Goal: Information Seeking & Learning: Learn about a topic

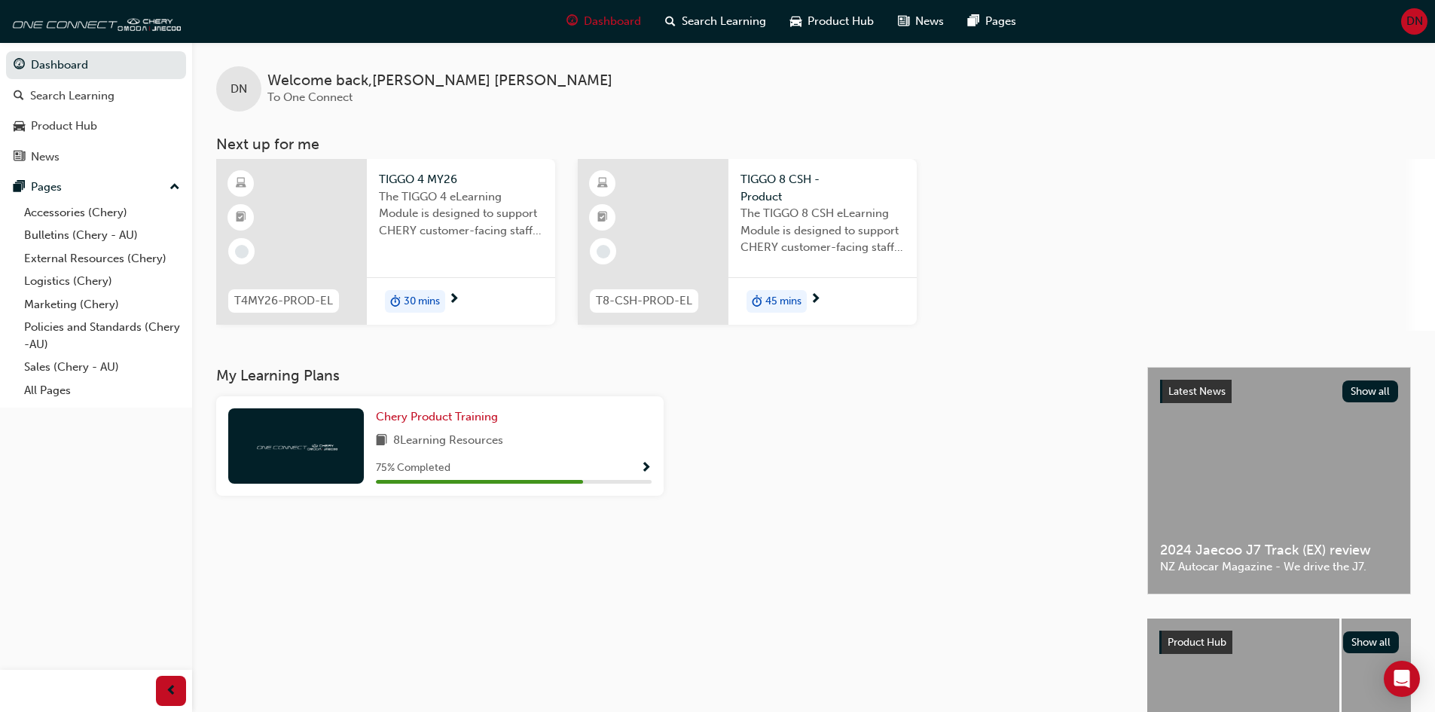
click at [524, 439] on div "8 Learning Resources" at bounding box center [514, 441] width 276 height 19
click at [640, 472] on span "Show Progress" at bounding box center [645, 469] width 11 height 14
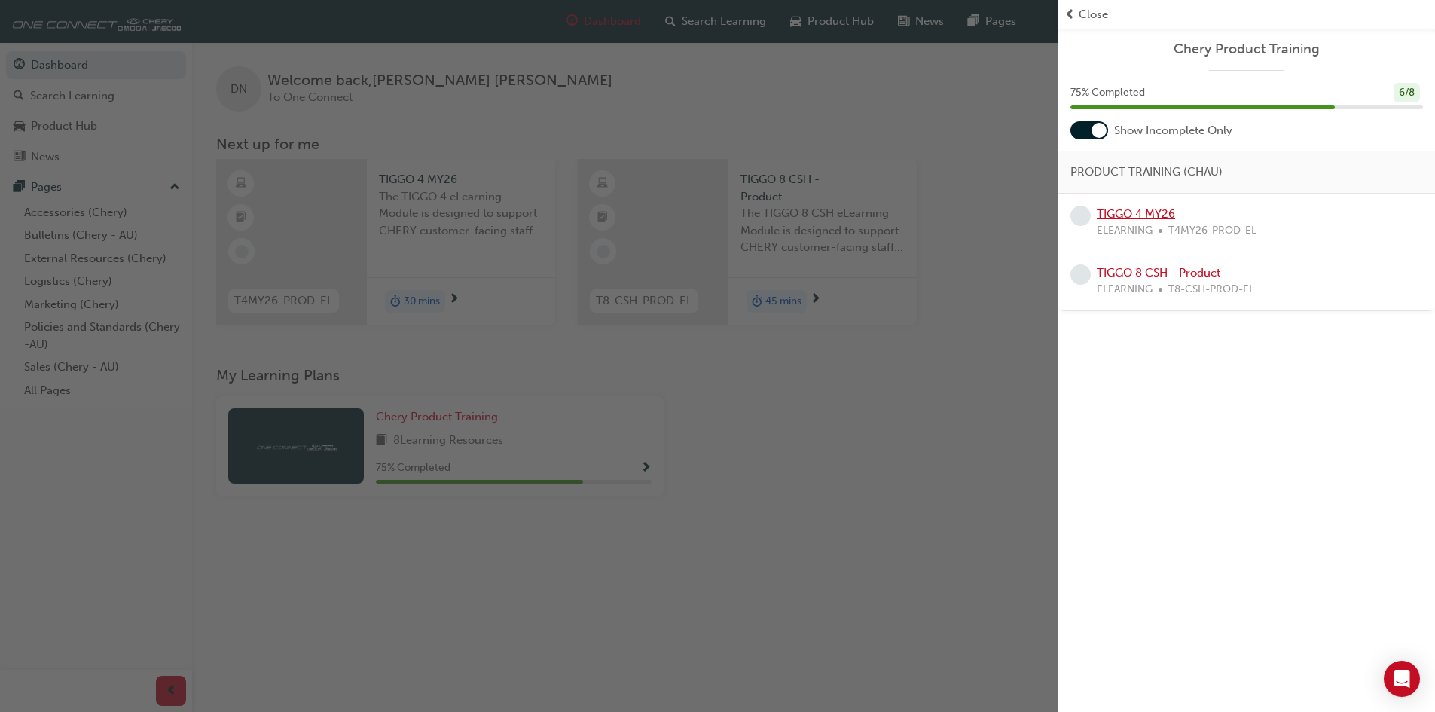
click at [1169, 209] on link "TIGGO 4 MY26" at bounding box center [1136, 214] width 78 height 14
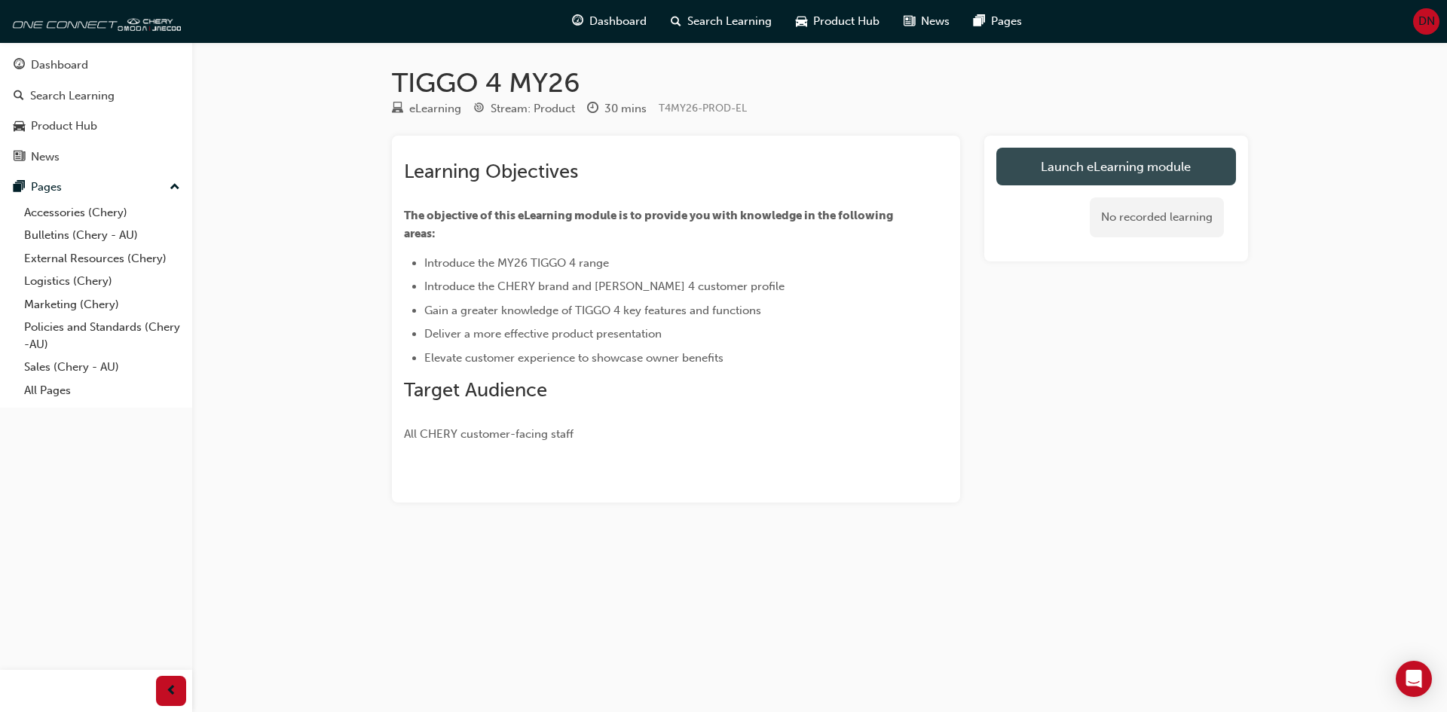
click at [1083, 171] on link "Launch eLearning module" at bounding box center [1116, 167] width 240 height 38
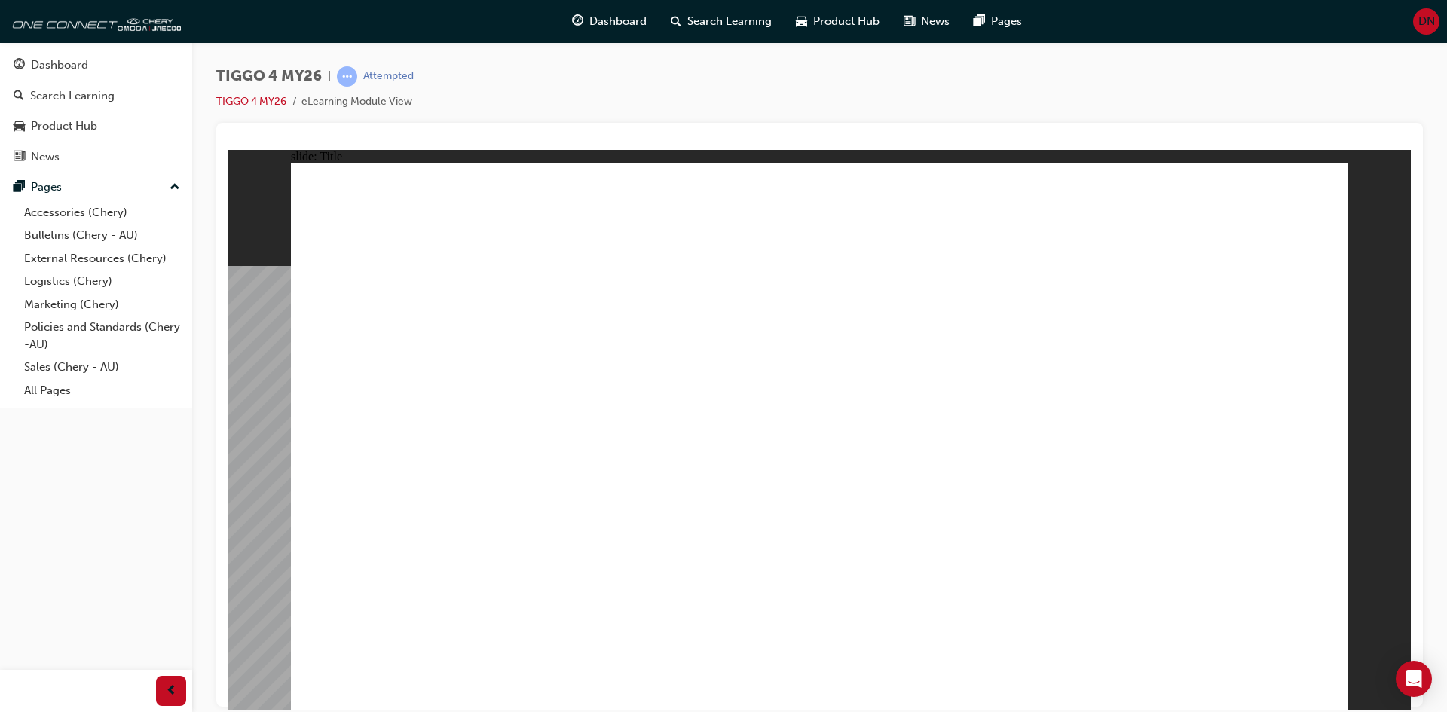
drag, startPoint x: 866, startPoint y: 556, endPoint x: 923, endPoint y: 549, distance: 57.0
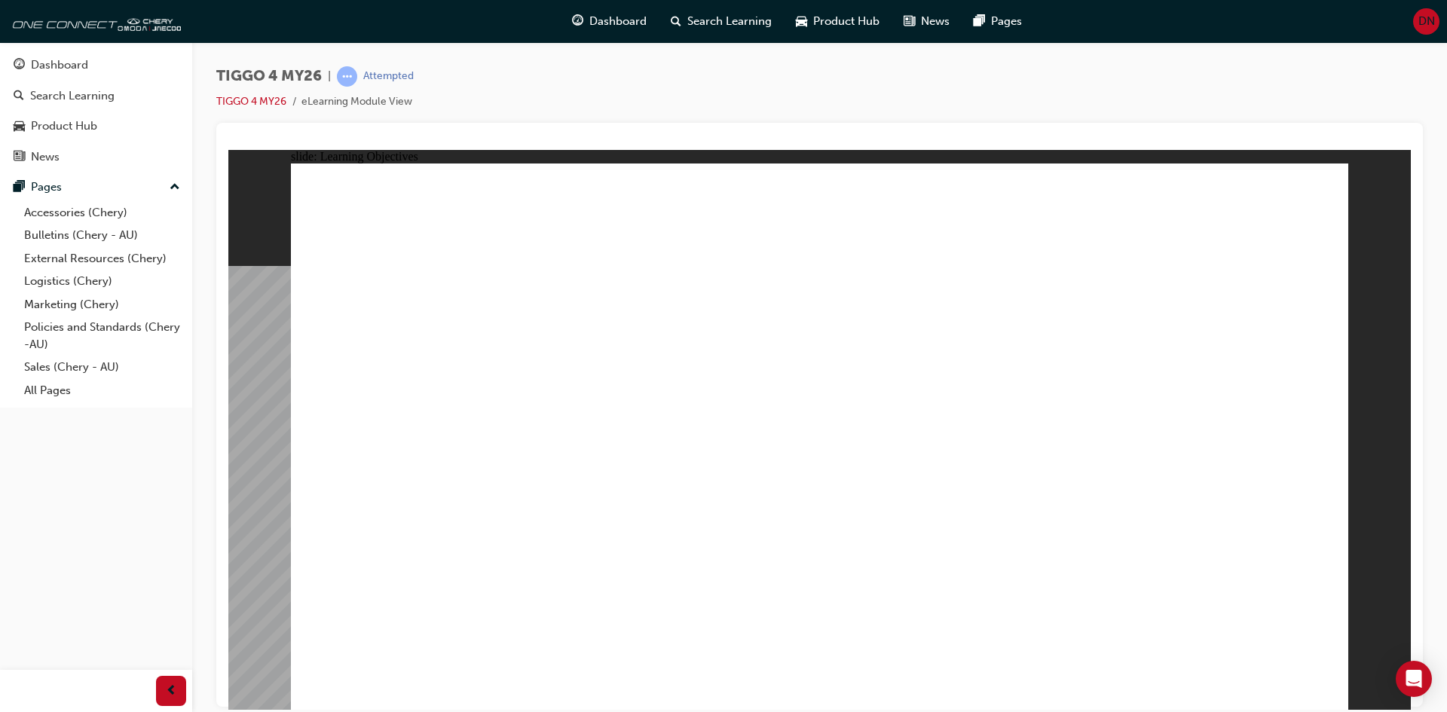
drag, startPoint x: 361, startPoint y: 406, endPoint x: 463, endPoint y: 498, distance: 137.7
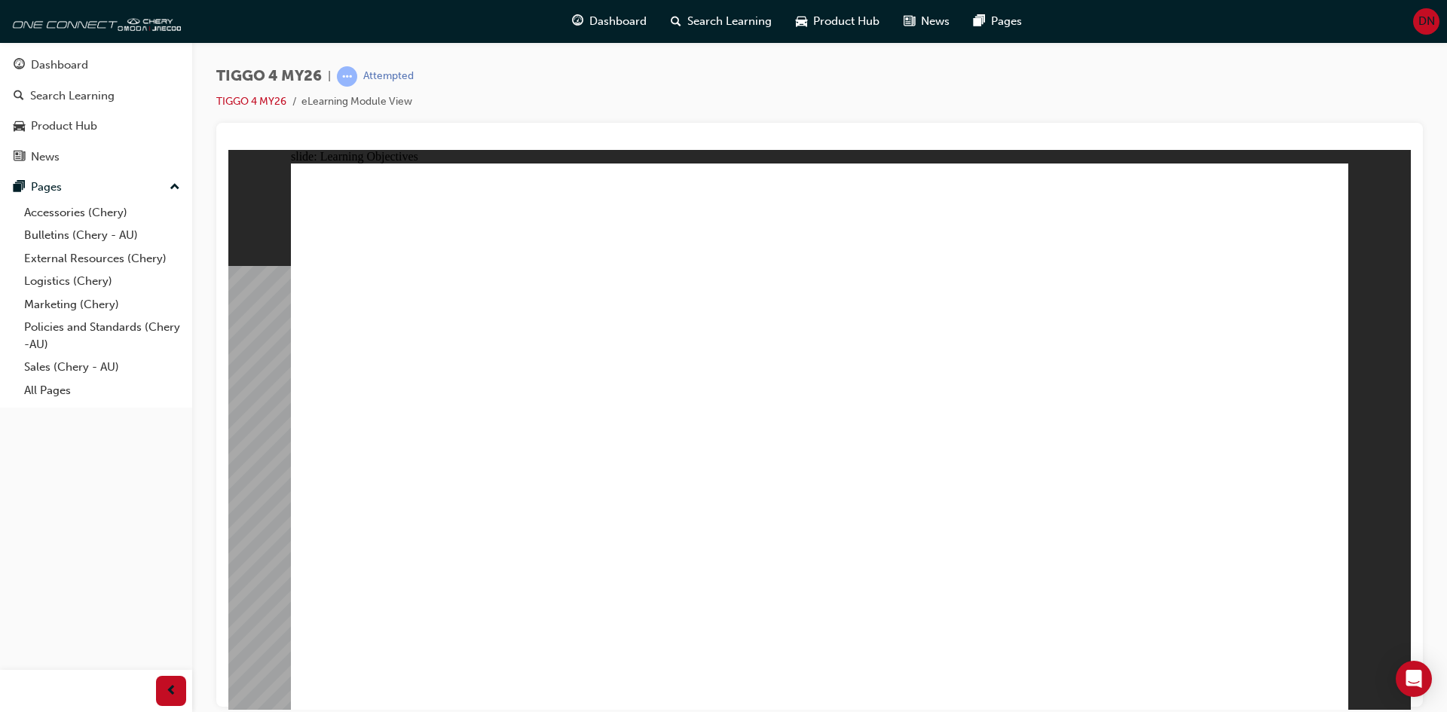
drag, startPoint x: 404, startPoint y: 574, endPoint x: 416, endPoint y: 609, distance: 36.7
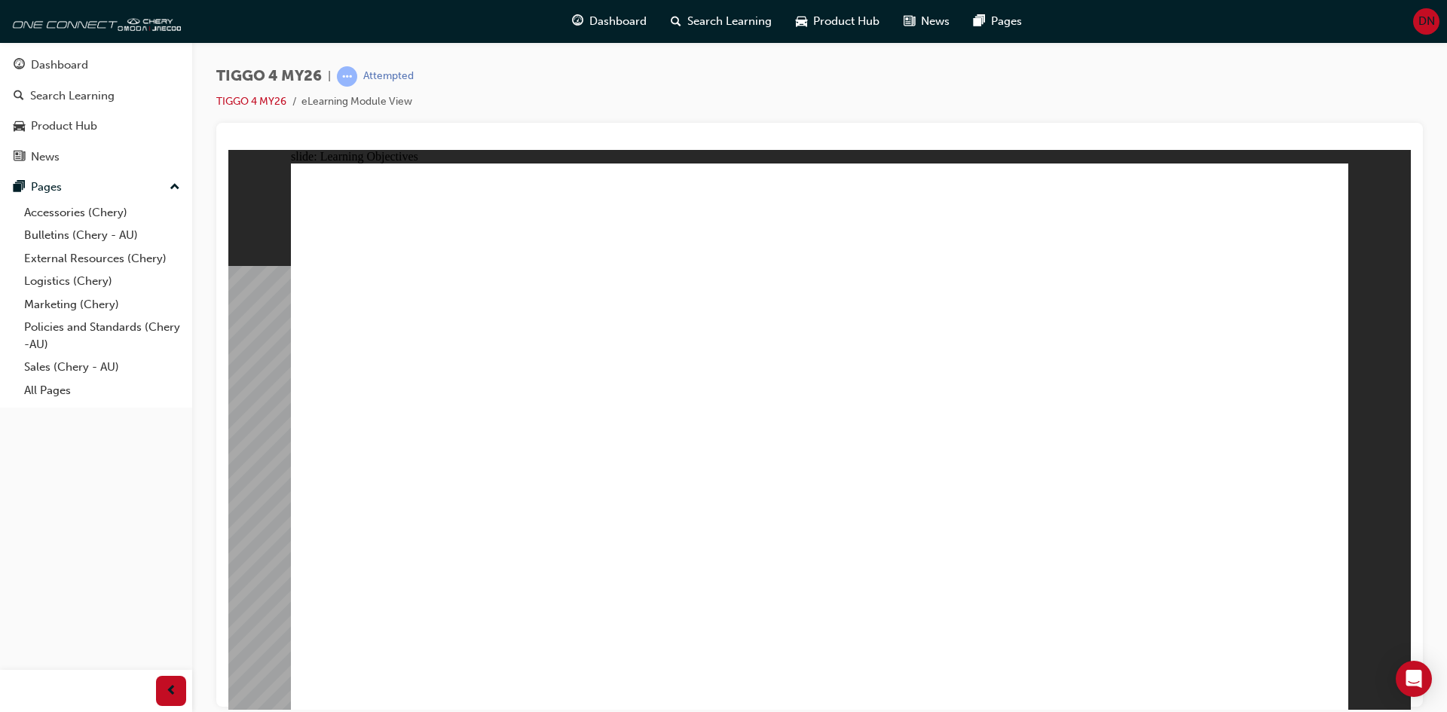
drag, startPoint x: 556, startPoint y: 443, endPoint x: 339, endPoint y: 385, distance: 224.6
drag, startPoint x: 339, startPoint y: 385, endPoint x: 512, endPoint y: 631, distance: 300.8
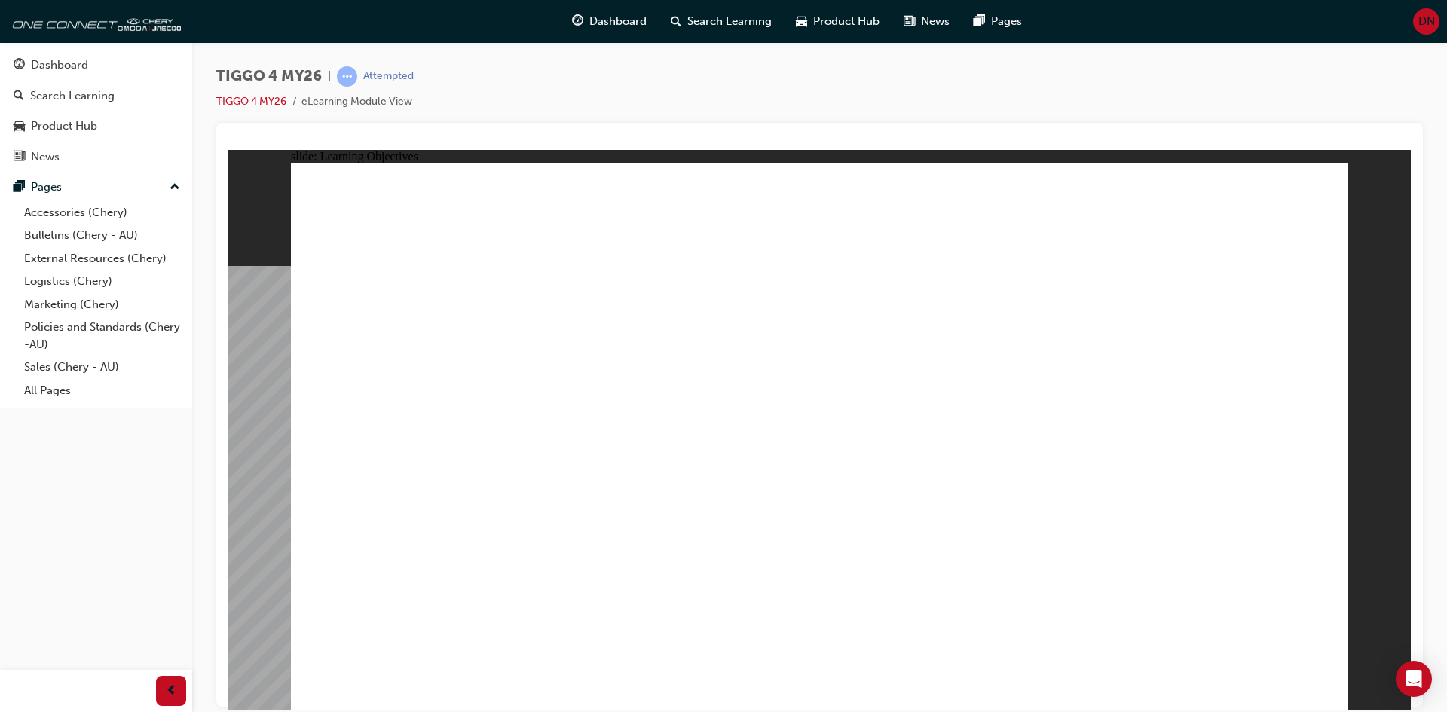
drag, startPoint x: 512, startPoint y: 636, endPoint x: 480, endPoint y: 585, distance: 59.6
drag, startPoint x: 496, startPoint y: 581, endPoint x: 1049, endPoint y: 631, distance: 555.3
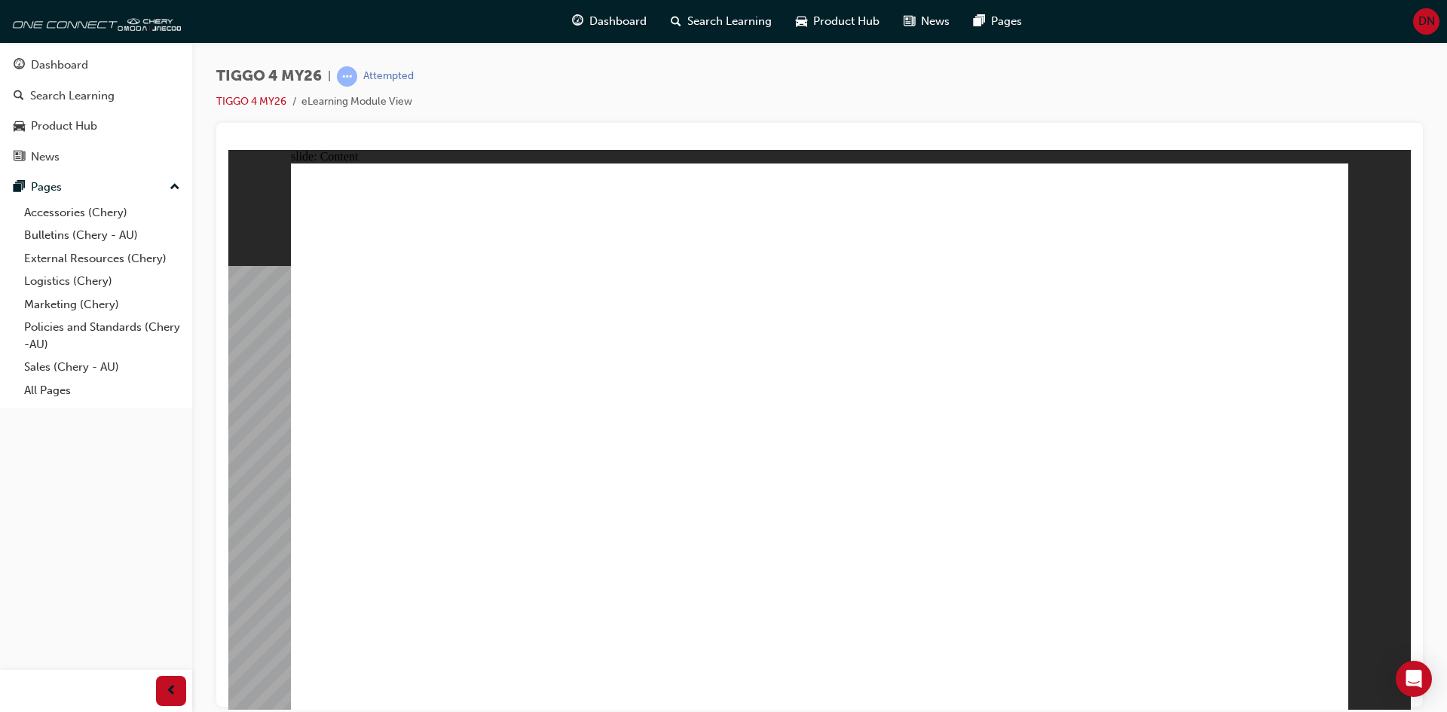
drag, startPoint x: 872, startPoint y: 223, endPoint x: 933, endPoint y: 231, distance: 61.5
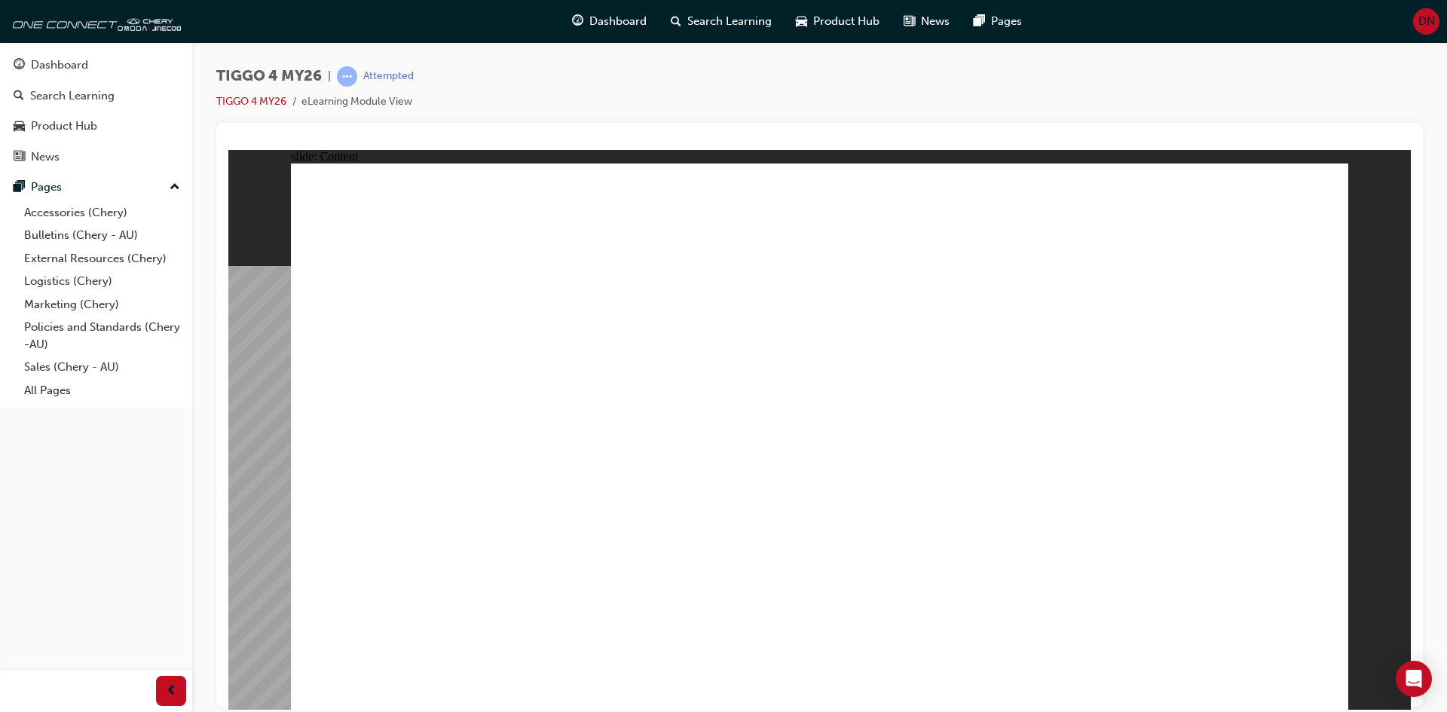
drag, startPoint x: 1047, startPoint y: 230, endPoint x: 1149, endPoint y: 230, distance: 101.7
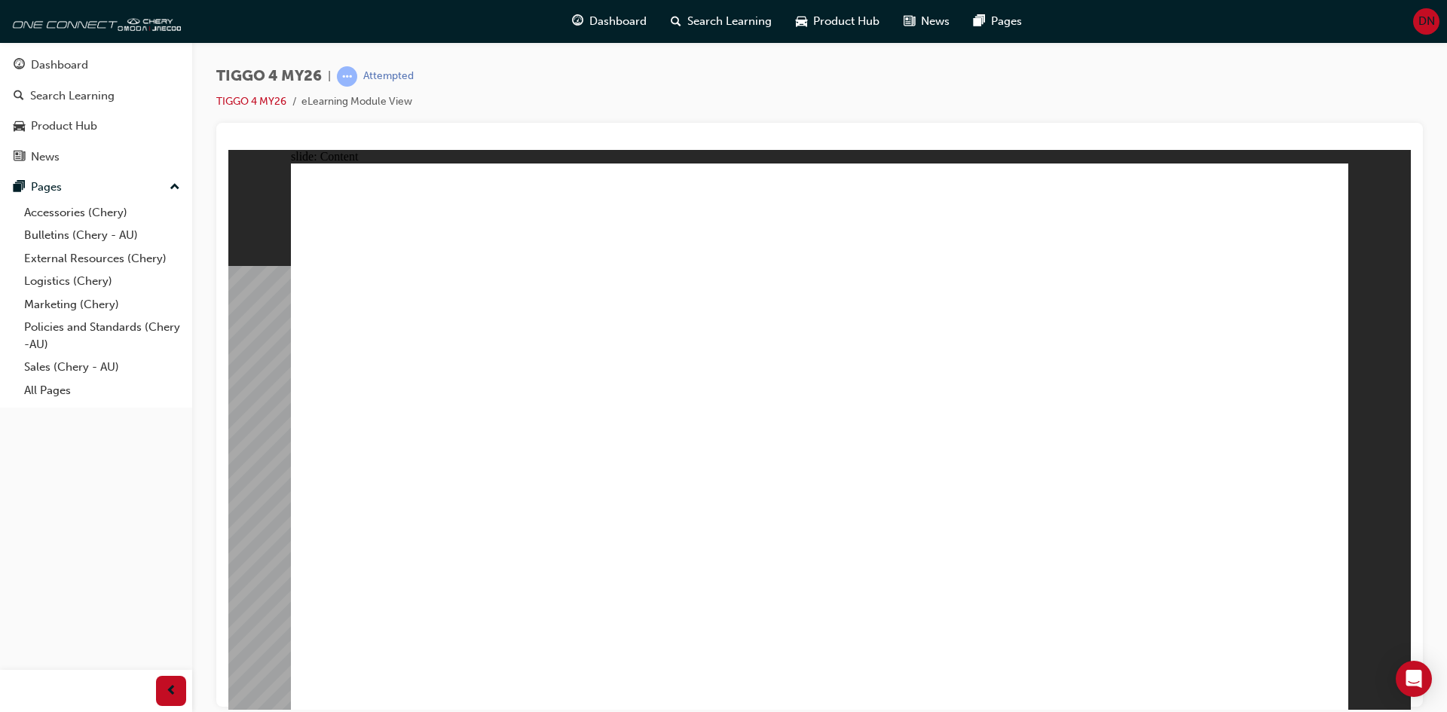
drag, startPoint x: 425, startPoint y: 439, endPoint x: 665, endPoint y: 423, distance: 240.9
drag, startPoint x: 947, startPoint y: 412, endPoint x: 1113, endPoint y: 410, distance: 165.8
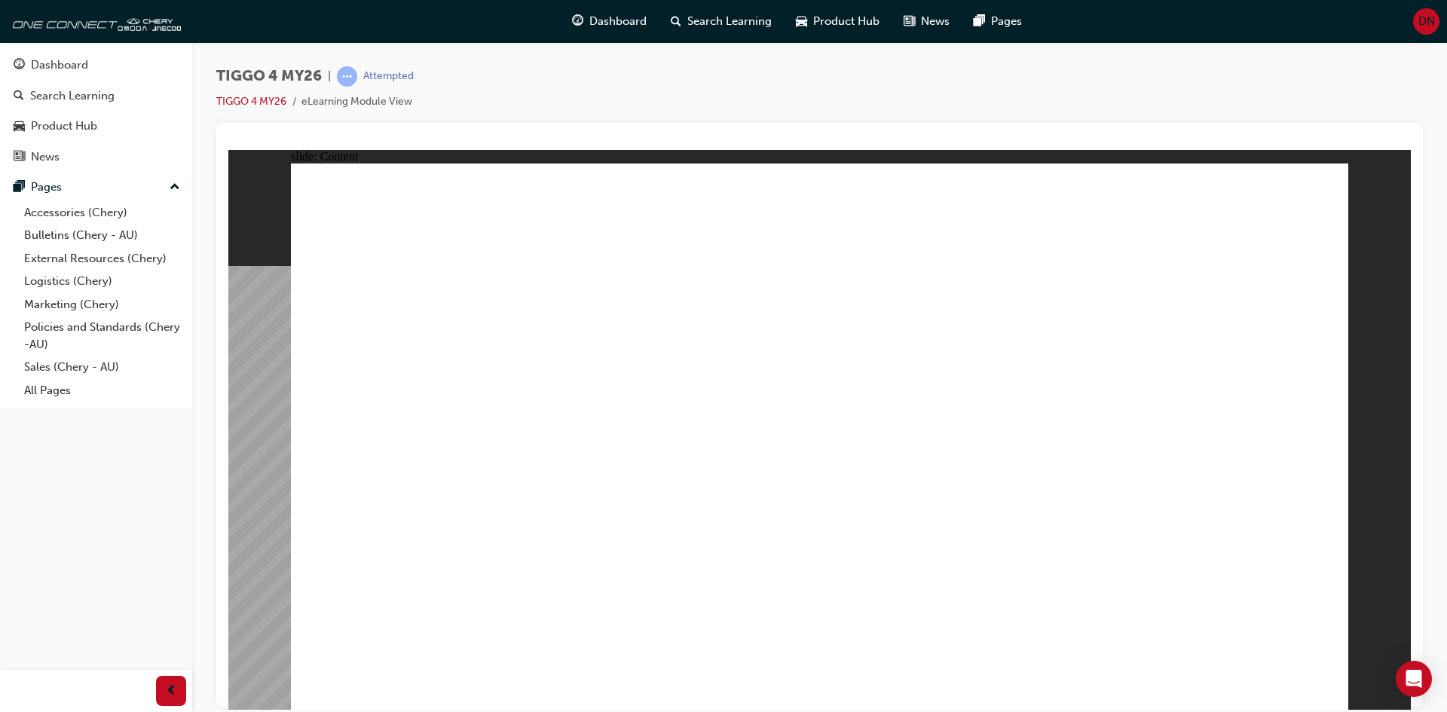
drag, startPoint x: 386, startPoint y: 415, endPoint x: 405, endPoint y: 412, distance: 19.1
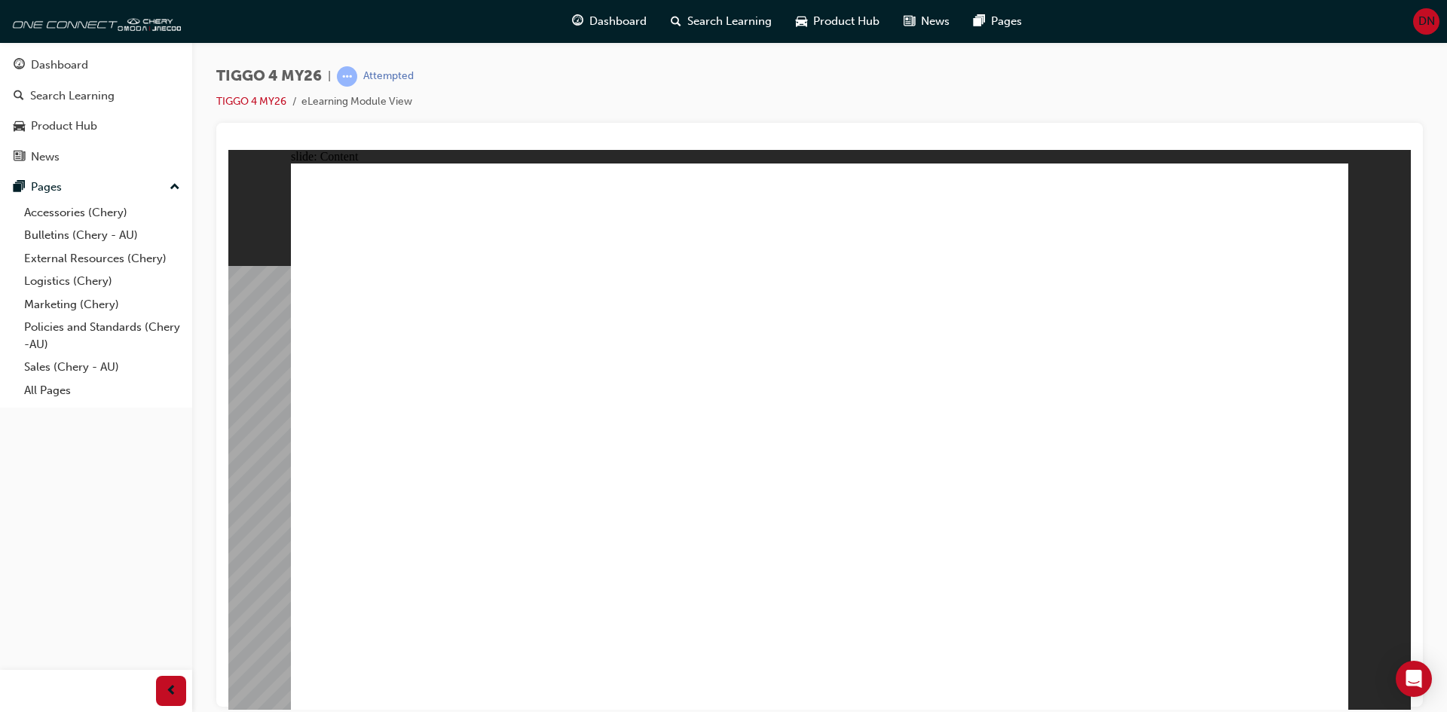
drag, startPoint x: 1056, startPoint y: 380, endPoint x: 848, endPoint y: 384, distance: 208.0
drag, startPoint x: 833, startPoint y: 384, endPoint x: 656, endPoint y: 394, distance: 176.6
drag, startPoint x: 656, startPoint y: 394, endPoint x: 537, endPoint y: 397, distance: 119.1
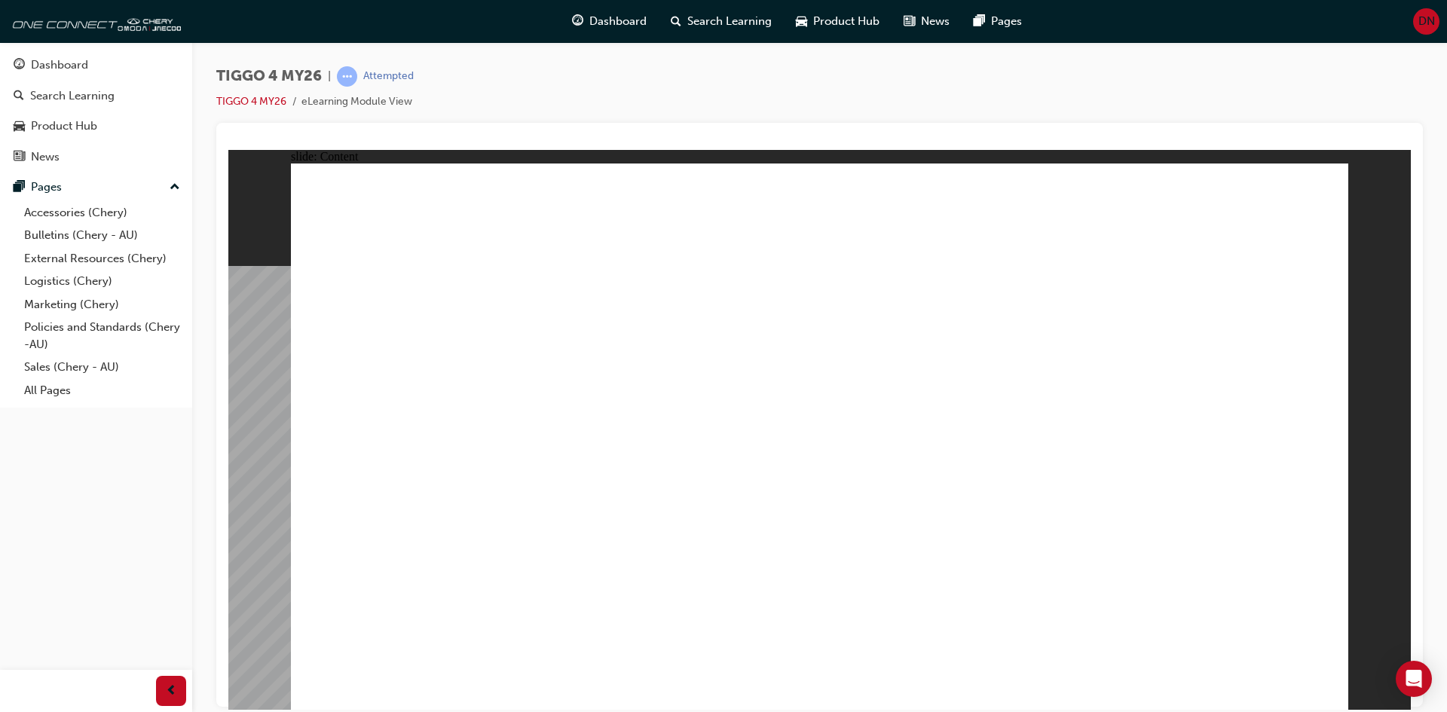
drag, startPoint x: 537, startPoint y: 397, endPoint x: 475, endPoint y: 405, distance: 62.3
drag, startPoint x: 475, startPoint y: 405, endPoint x: 593, endPoint y: 414, distance: 117.9
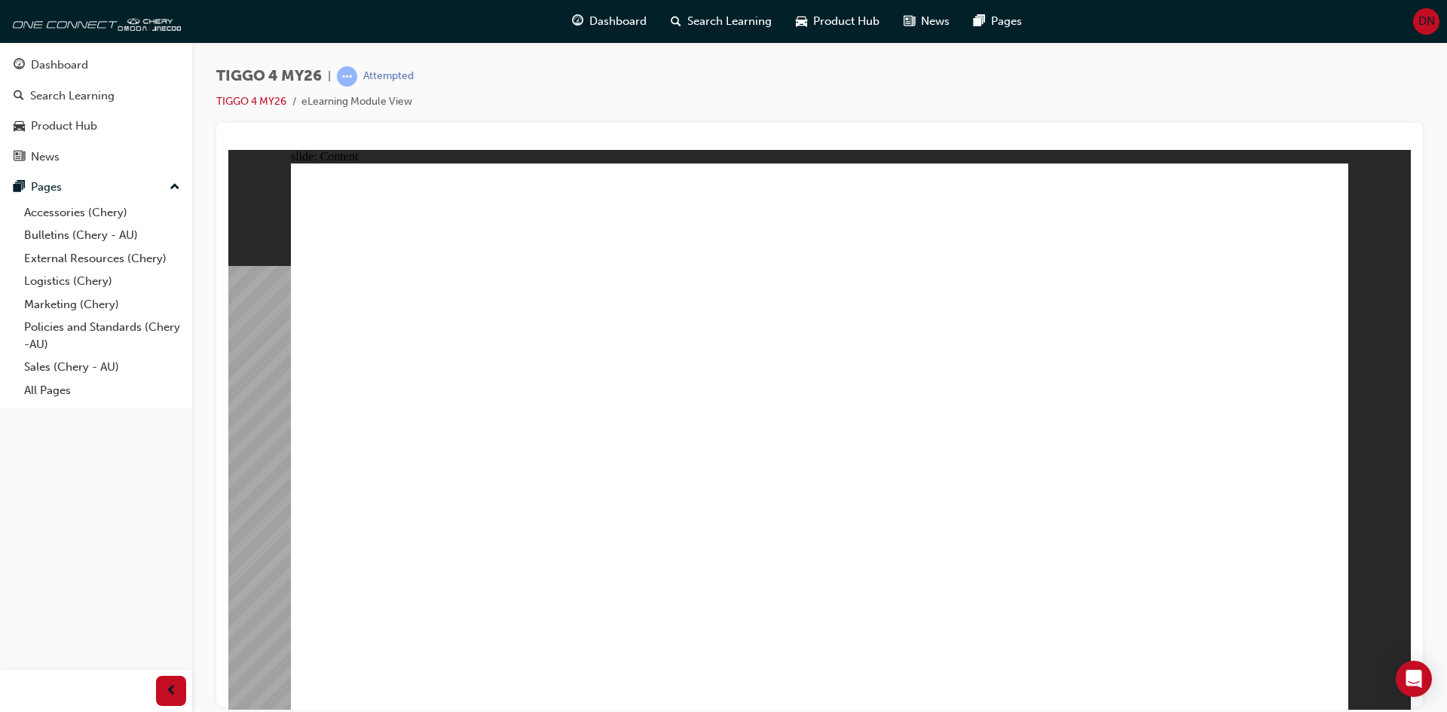
drag, startPoint x: 593, startPoint y: 414, endPoint x: 751, endPoint y: 429, distance: 158.9
drag, startPoint x: 796, startPoint y: 429, endPoint x: 840, endPoint y: 428, distance: 43.7
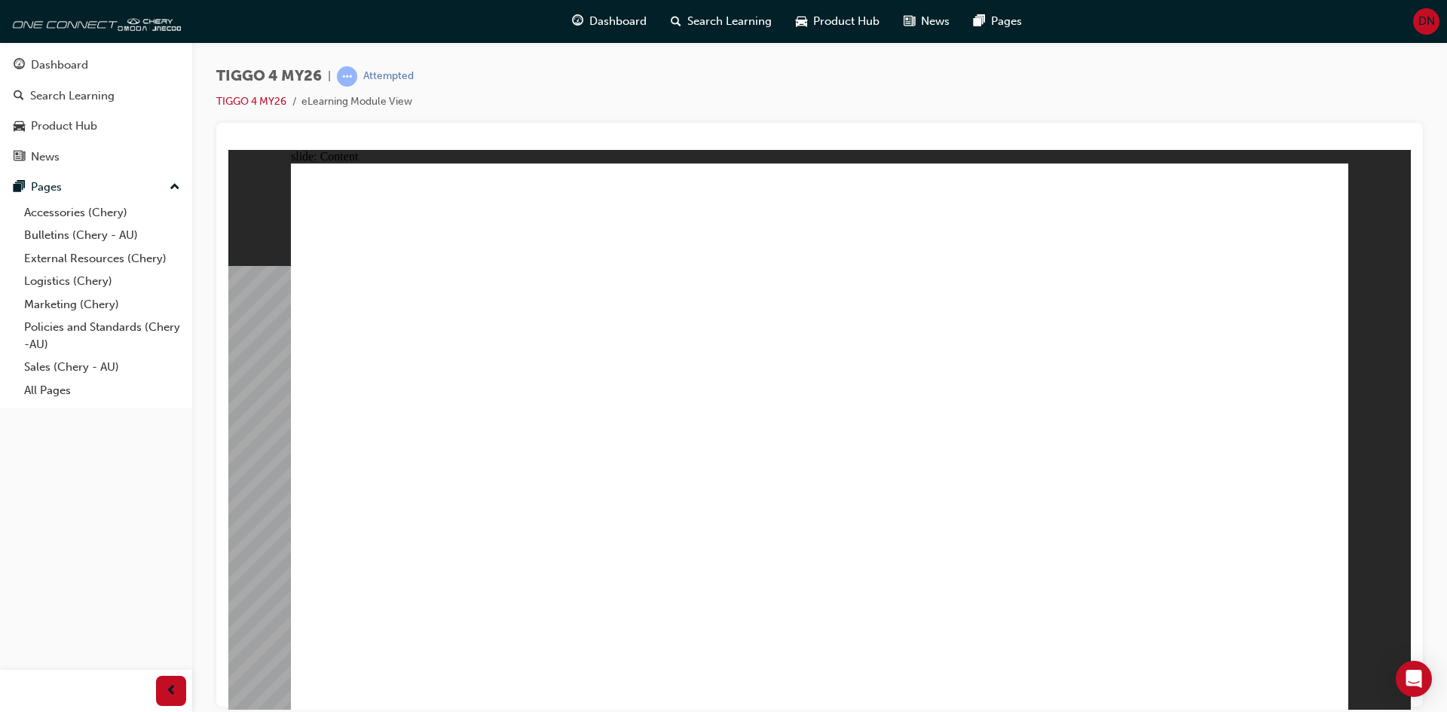
drag, startPoint x: 420, startPoint y: 419, endPoint x: 1035, endPoint y: 476, distance: 618.2
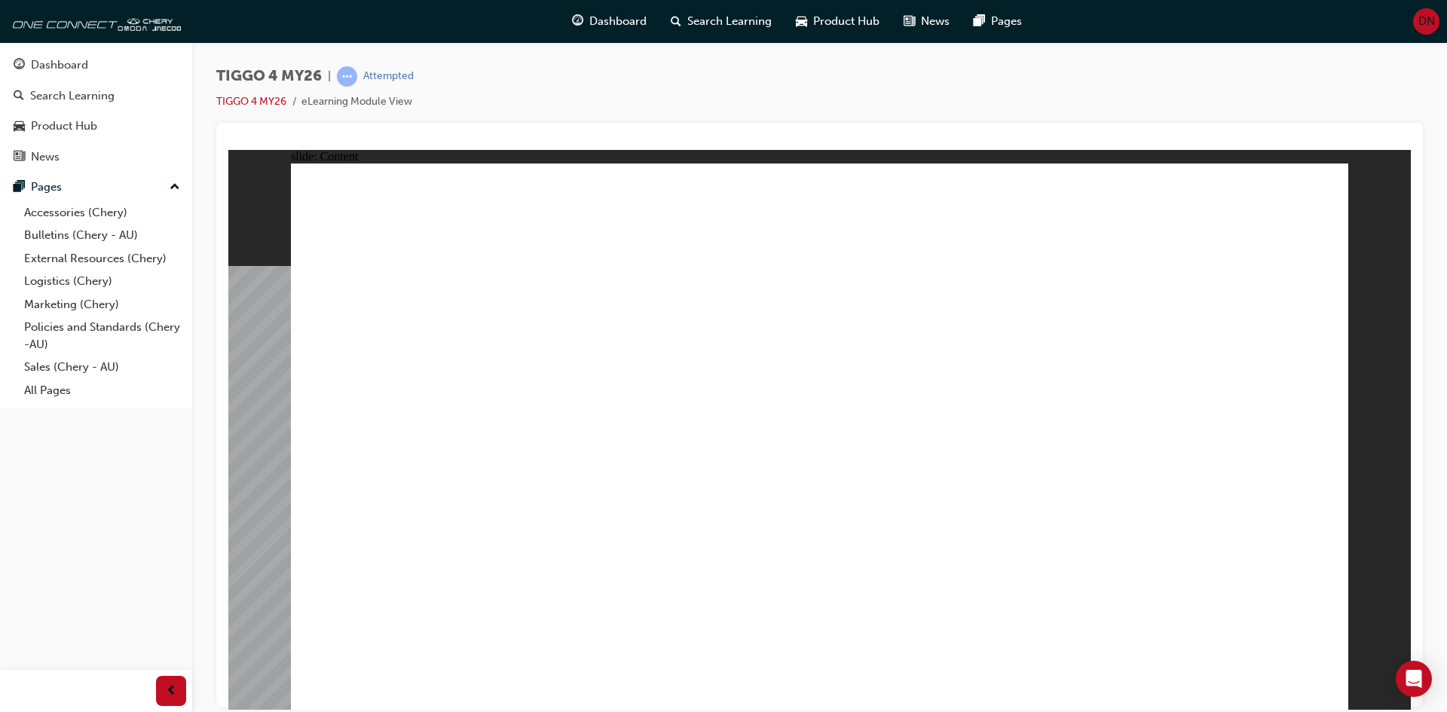
drag, startPoint x: 777, startPoint y: 267, endPoint x: 772, endPoint y: 285, distance: 17.9
drag, startPoint x: 770, startPoint y: 298, endPoint x: 762, endPoint y: 311, distance: 15.3
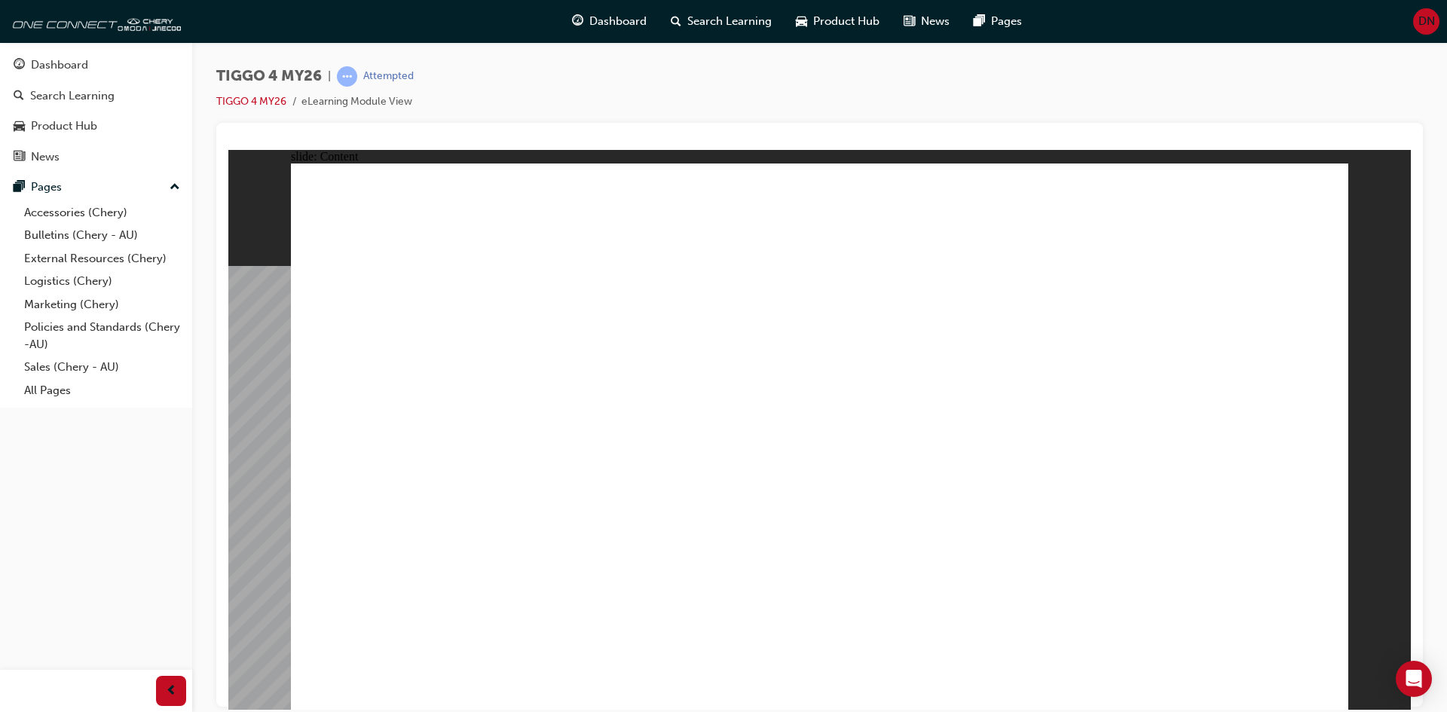
drag, startPoint x: 976, startPoint y: 555, endPoint x: 976, endPoint y: 527, distance: 27.9
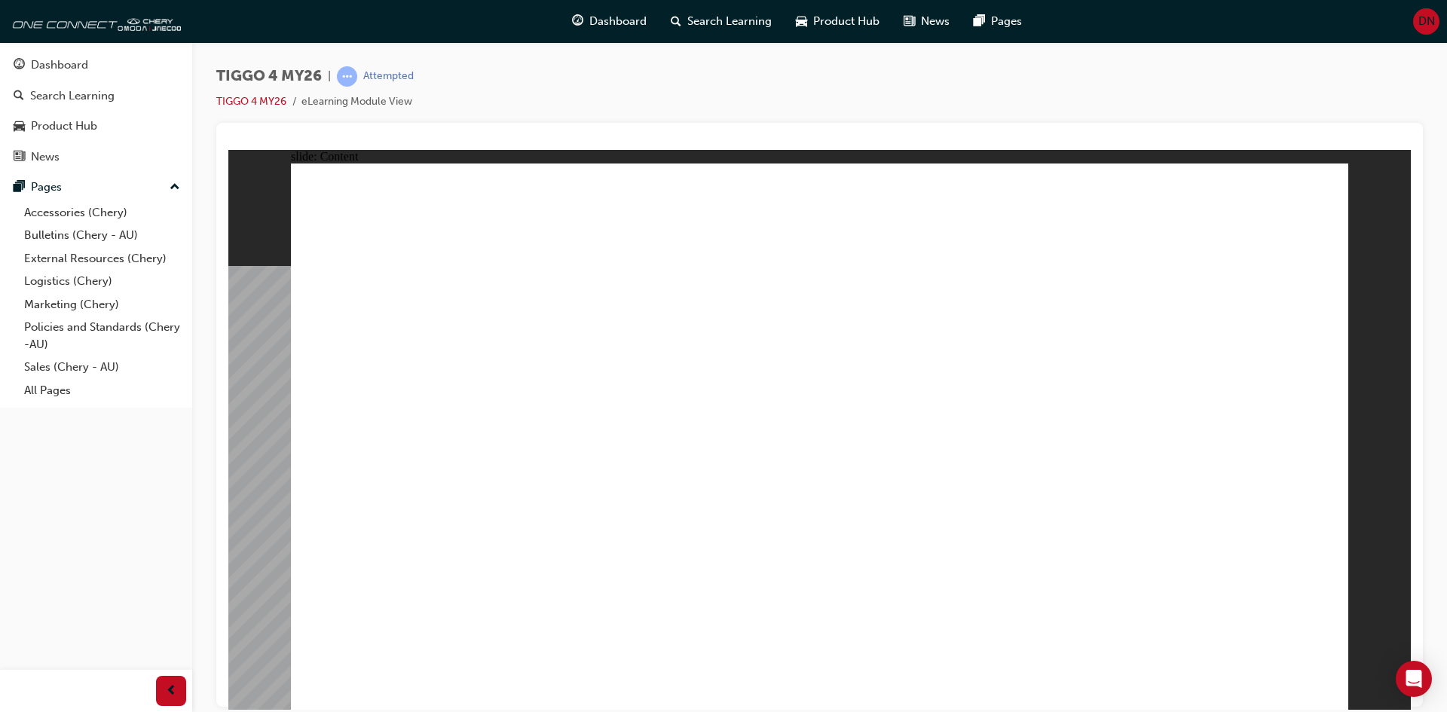
drag, startPoint x: 808, startPoint y: 265, endPoint x: 842, endPoint y: 474, distance: 211.6
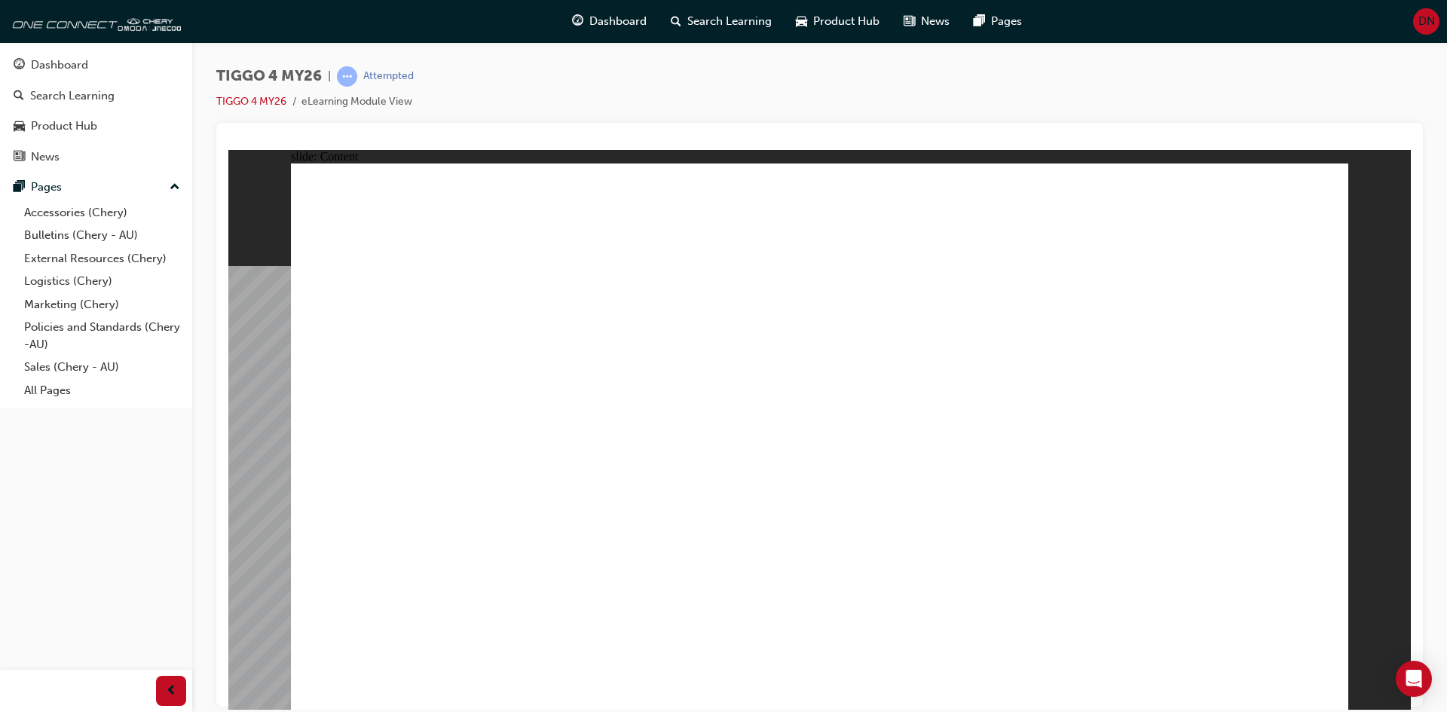
drag, startPoint x: 1221, startPoint y: 323, endPoint x: 1218, endPoint y: 343, distance: 19.7
drag, startPoint x: 1216, startPoint y: 355, endPoint x: 1263, endPoint y: 541, distance: 191.9
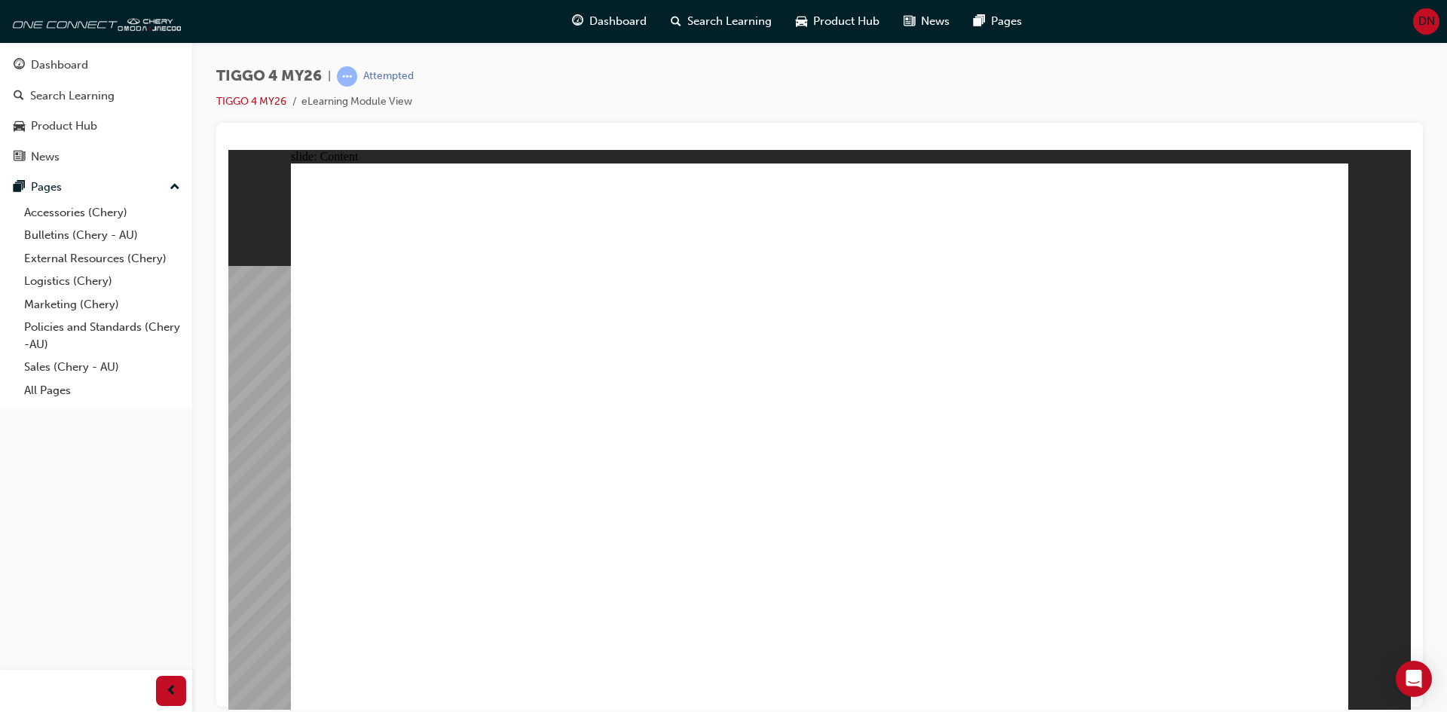
drag, startPoint x: 564, startPoint y: 438, endPoint x: 618, endPoint y: 441, distance: 54.3
drag, startPoint x: 619, startPoint y: 441, endPoint x: 743, endPoint y: 442, distance: 124.3
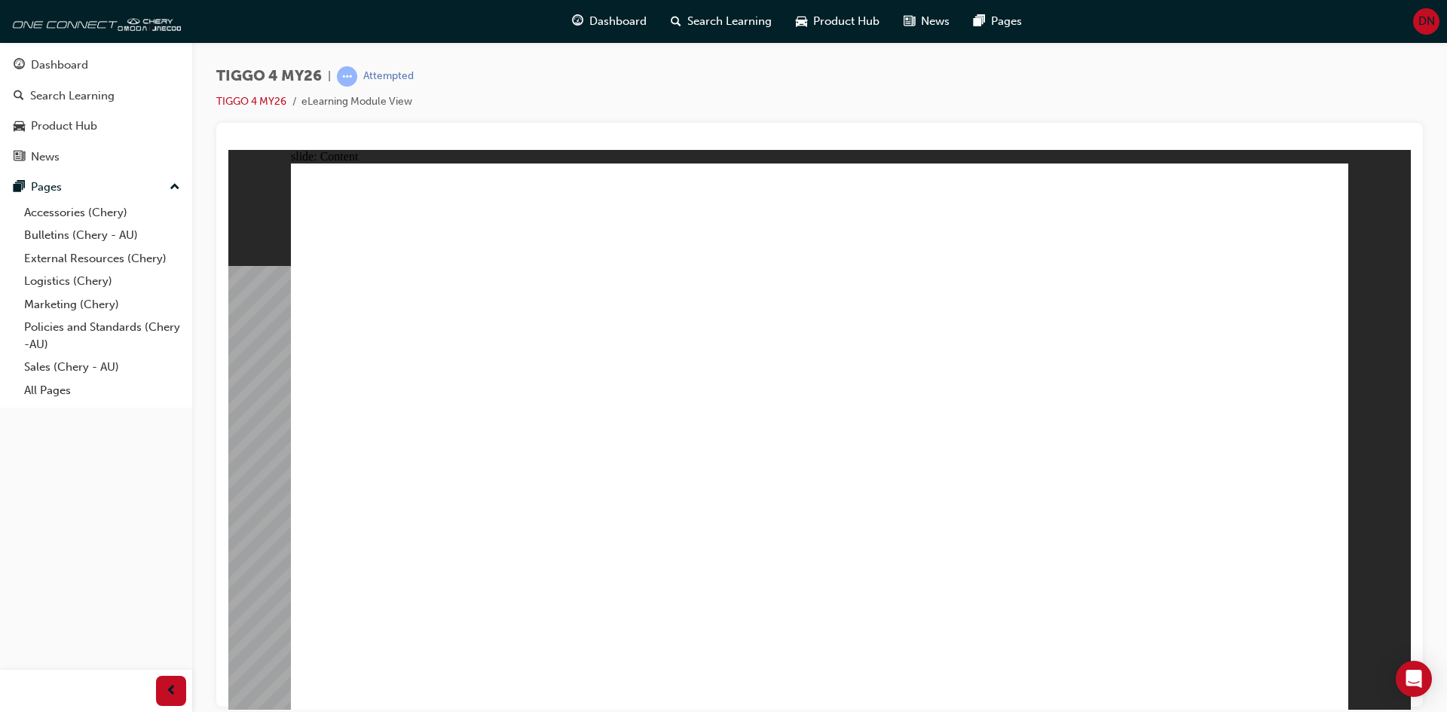
drag, startPoint x: 824, startPoint y: 446, endPoint x: 1058, endPoint y: 420, distance: 235.8
drag, startPoint x: 1058, startPoint y: 420, endPoint x: 1134, endPoint y: 412, distance: 76.5
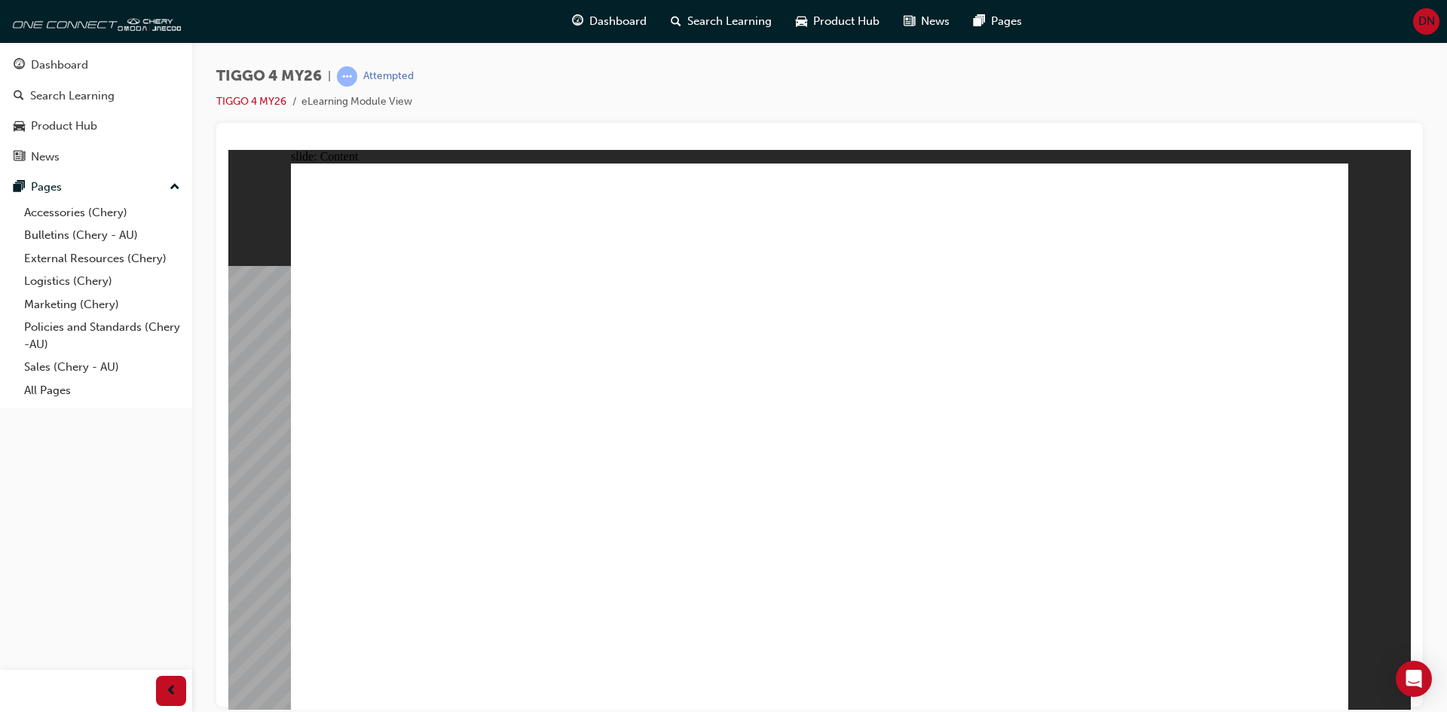
click at [1349, 686] on div "slide: Content Rectangle 1 Rectangle 1 close.png Rectangle 2 INTERIOR DESIGN Lu…" at bounding box center [819, 429] width 1182 height 560
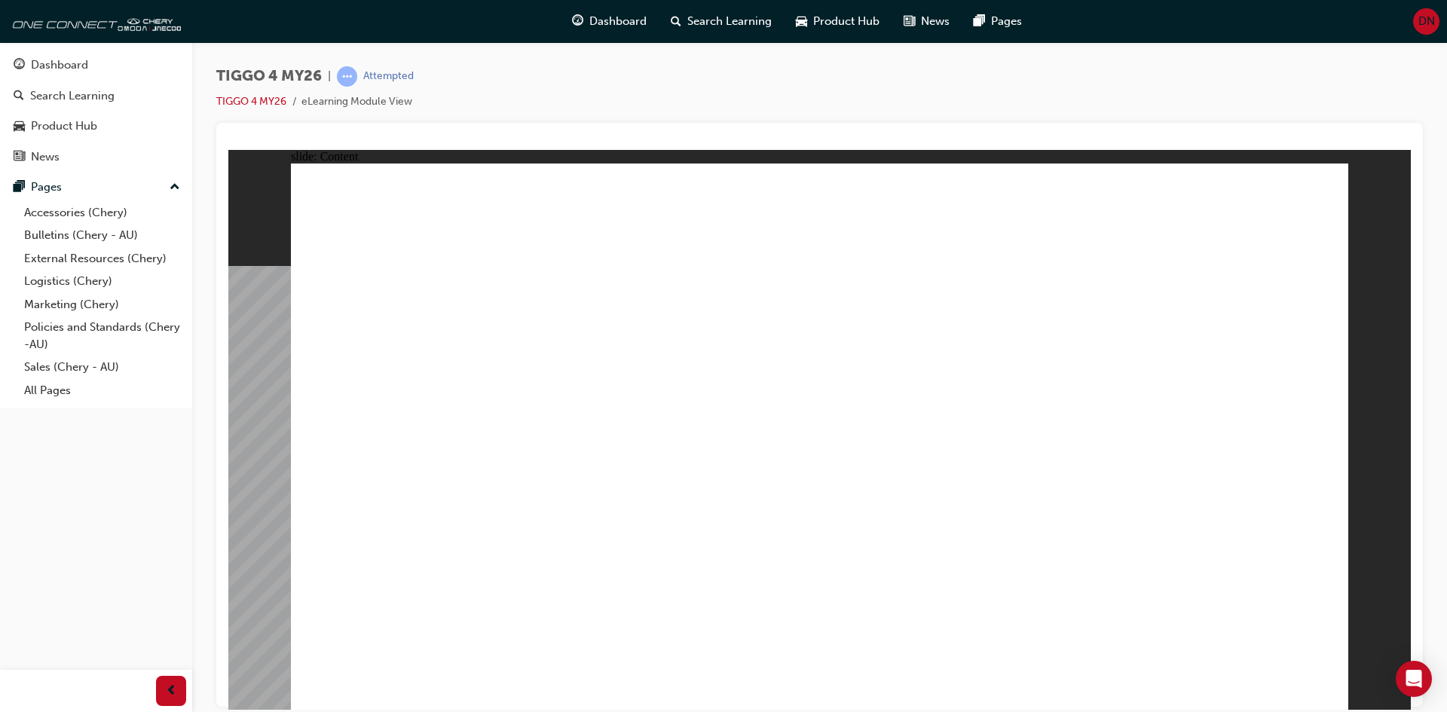
drag, startPoint x: 817, startPoint y: 573, endPoint x: 629, endPoint y: 524, distance: 193.7
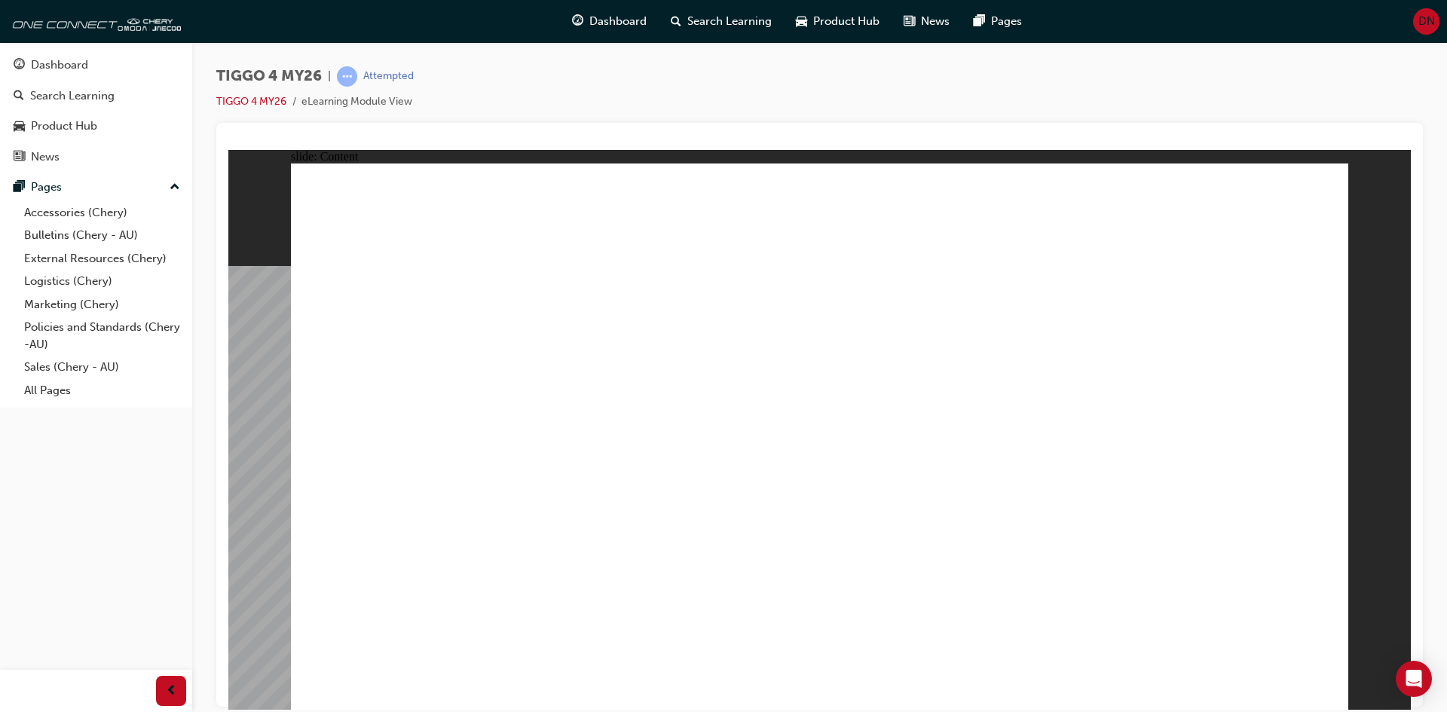
drag, startPoint x: 617, startPoint y: 385, endPoint x: 631, endPoint y: 381, distance: 14.1
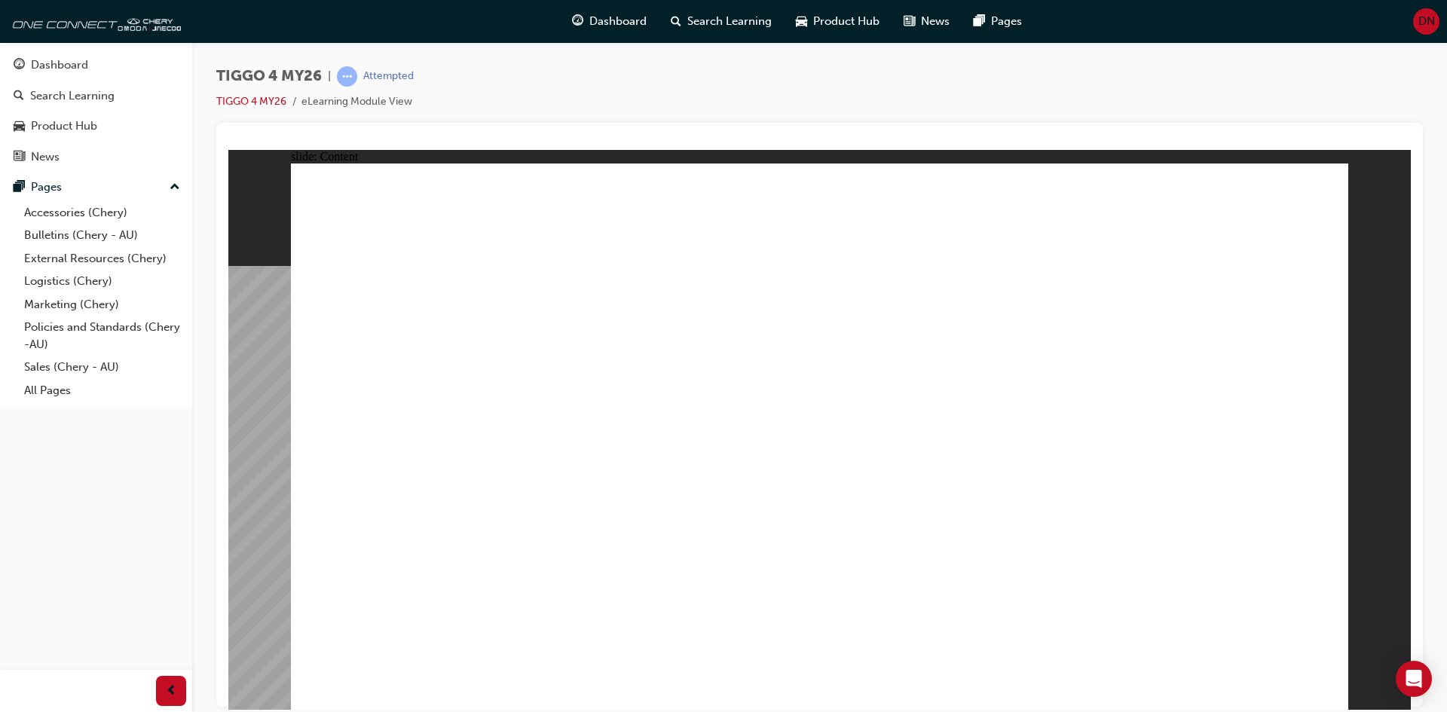
drag, startPoint x: 1140, startPoint y: 306, endPoint x: 925, endPoint y: 404, distance: 236.0
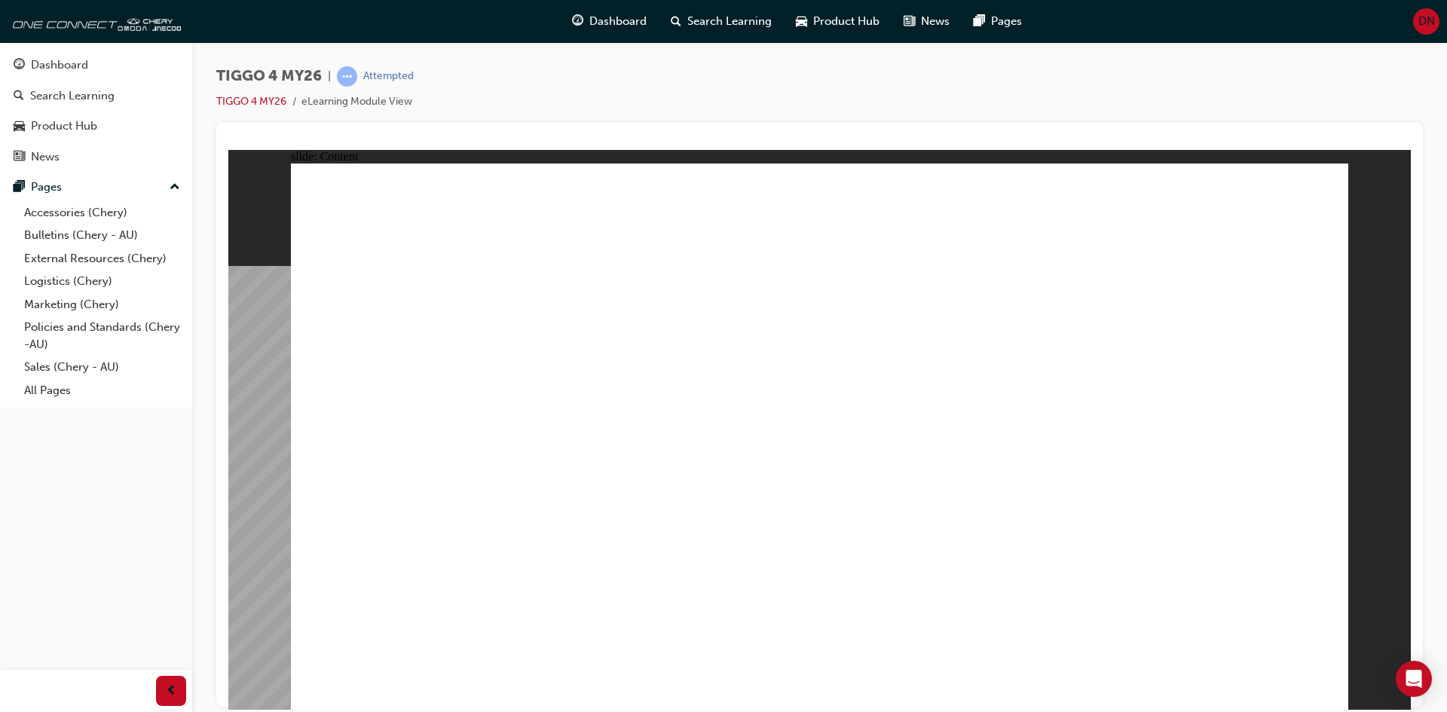
drag, startPoint x: 601, startPoint y: 240, endPoint x: 344, endPoint y: 276, distance: 259.5
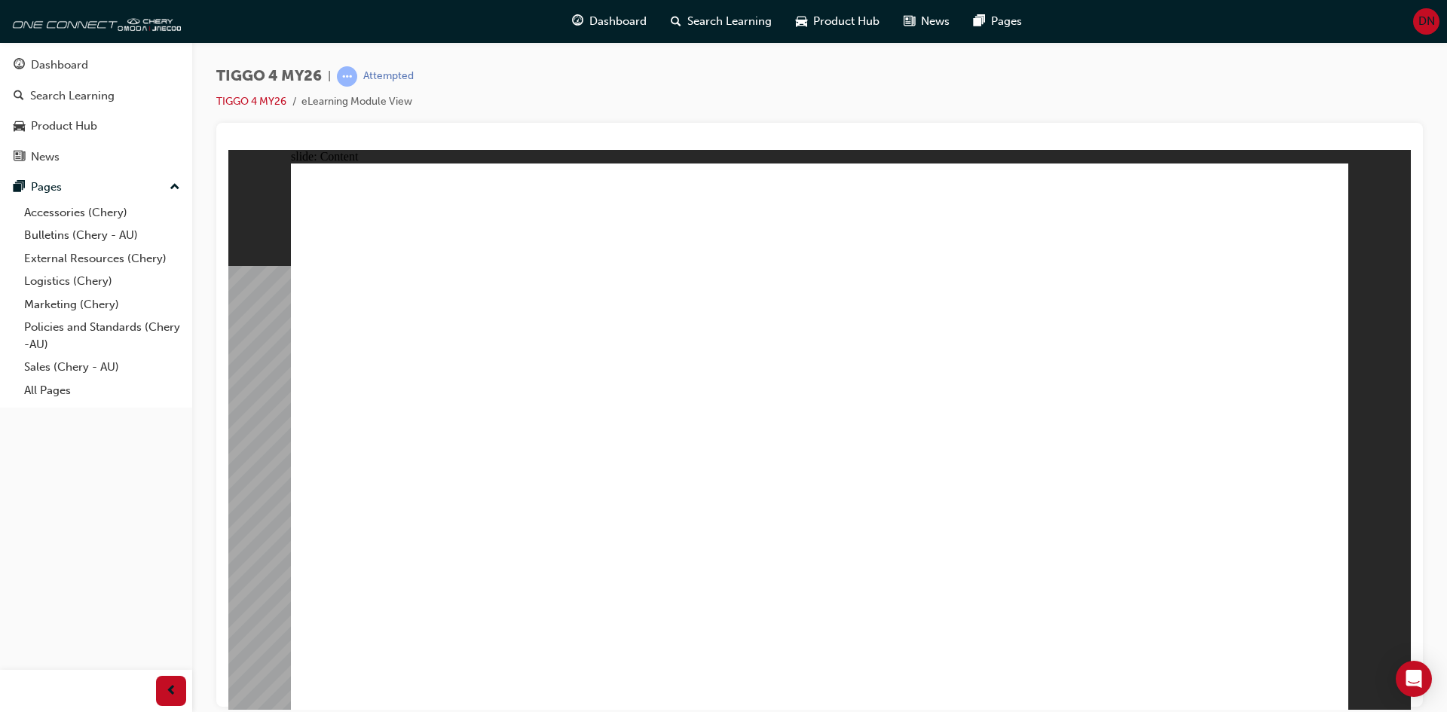
drag, startPoint x: 346, startPoint y: 276, endPoint x: 744, endPoint y: 267, distance: 398.7
drag, startPoint x: 727, startPoint y: 286, endPoint x: 491, endPoint y: 329, distance: 240.5
drag, startPoint x: 515, startPoint y: 395, endPoint x: 847, endPoint y: 520, distance: 355.0
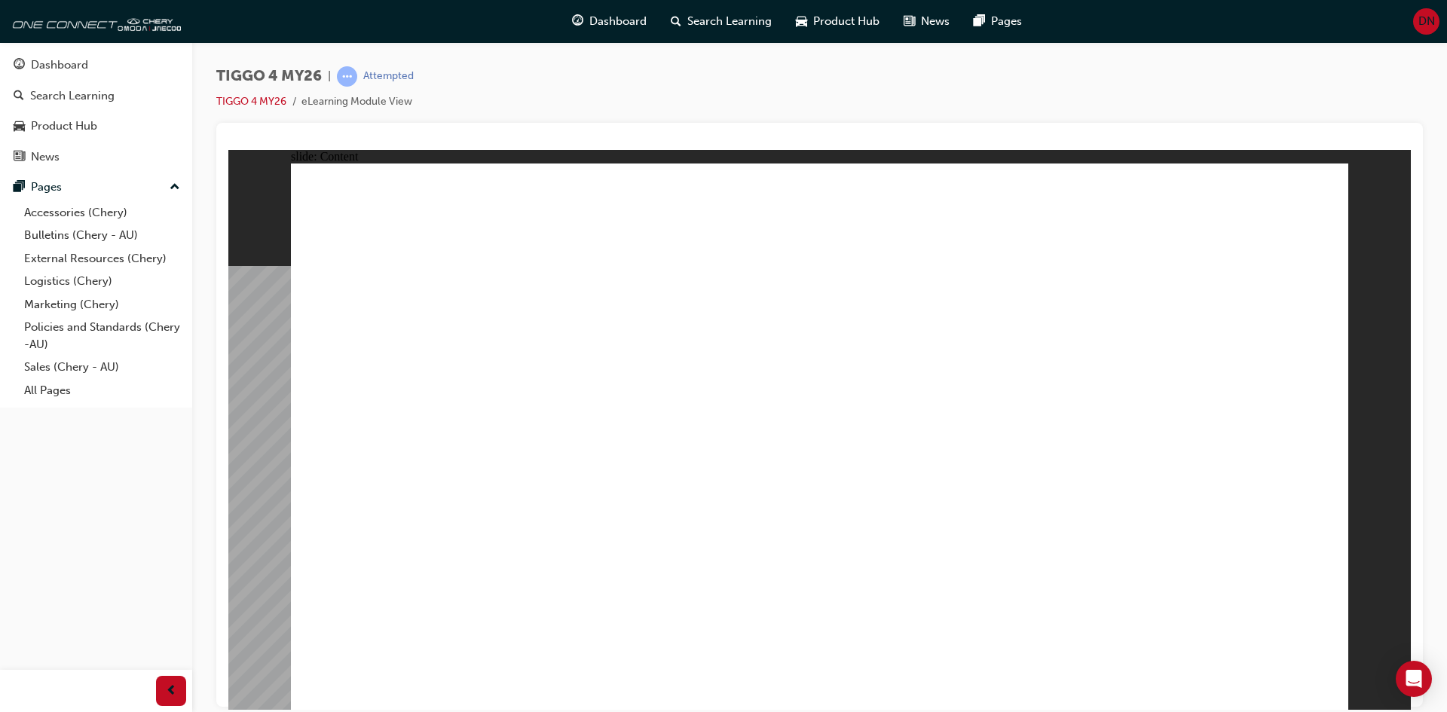
drag, startPoint x: 906, startPoint y: 593, endPoint x: 943, endPoint y: 595, distance: 37.0
drag, startPoint x: 1006, startPoint y: 592, endPoint x: 1041, endPoint y: 591, distance: 35.4
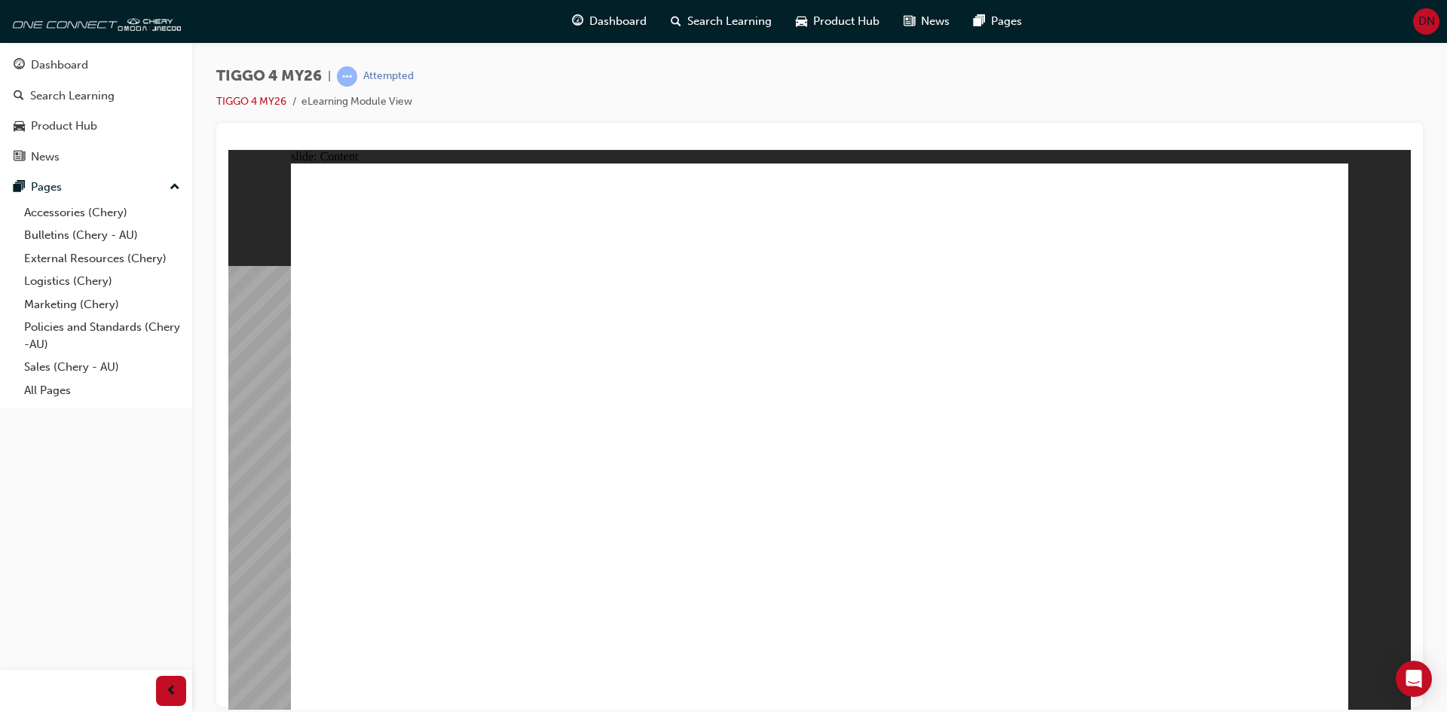
drag, startPoint x: 824, startPoint y: 350, endPoint x: 1148, endPoint y: 414, distance: 330.4
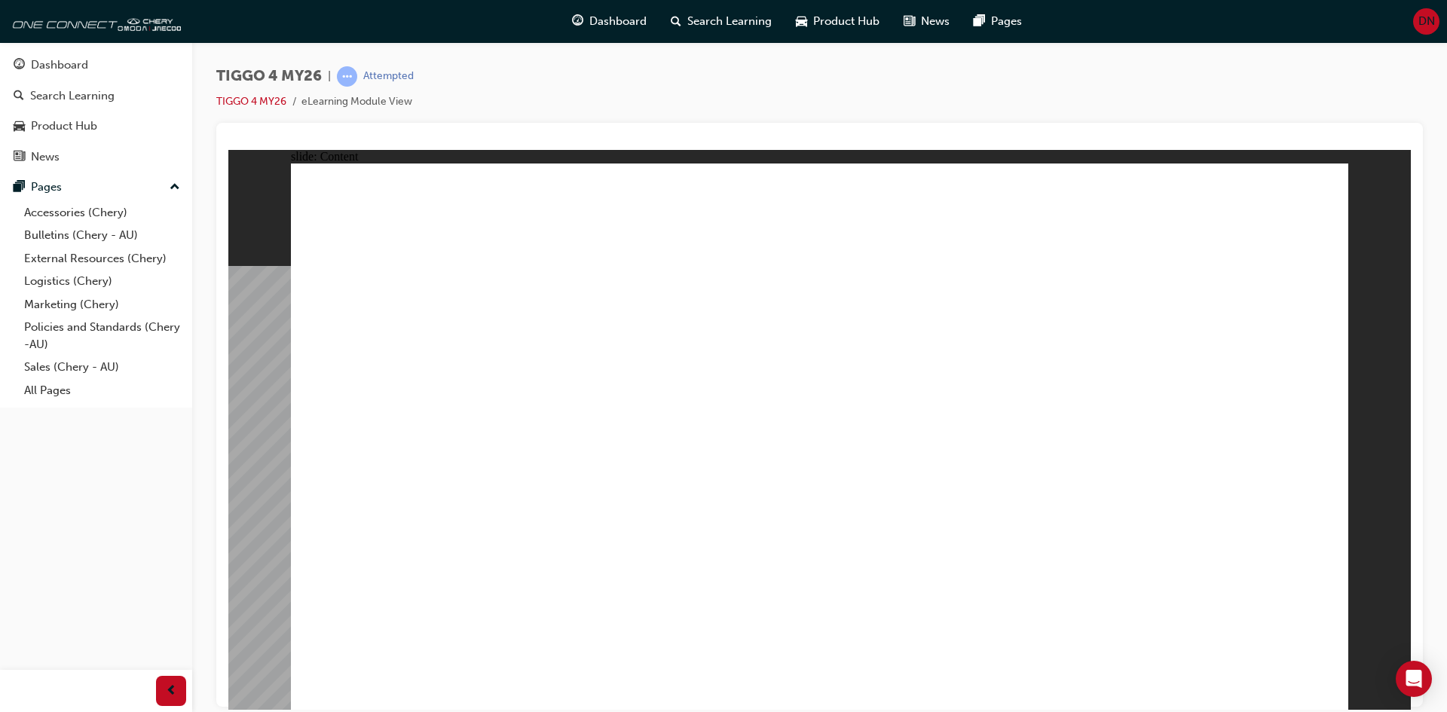
drag, startPoint x: 784, startPoint y: 389, endPoint x: 700, endPoint y: 396, distance: 84.7
drag, startPoint x: 918, startPoint y: 420, endPoint x: 1033, endPoint y: 416, distance: 115.3
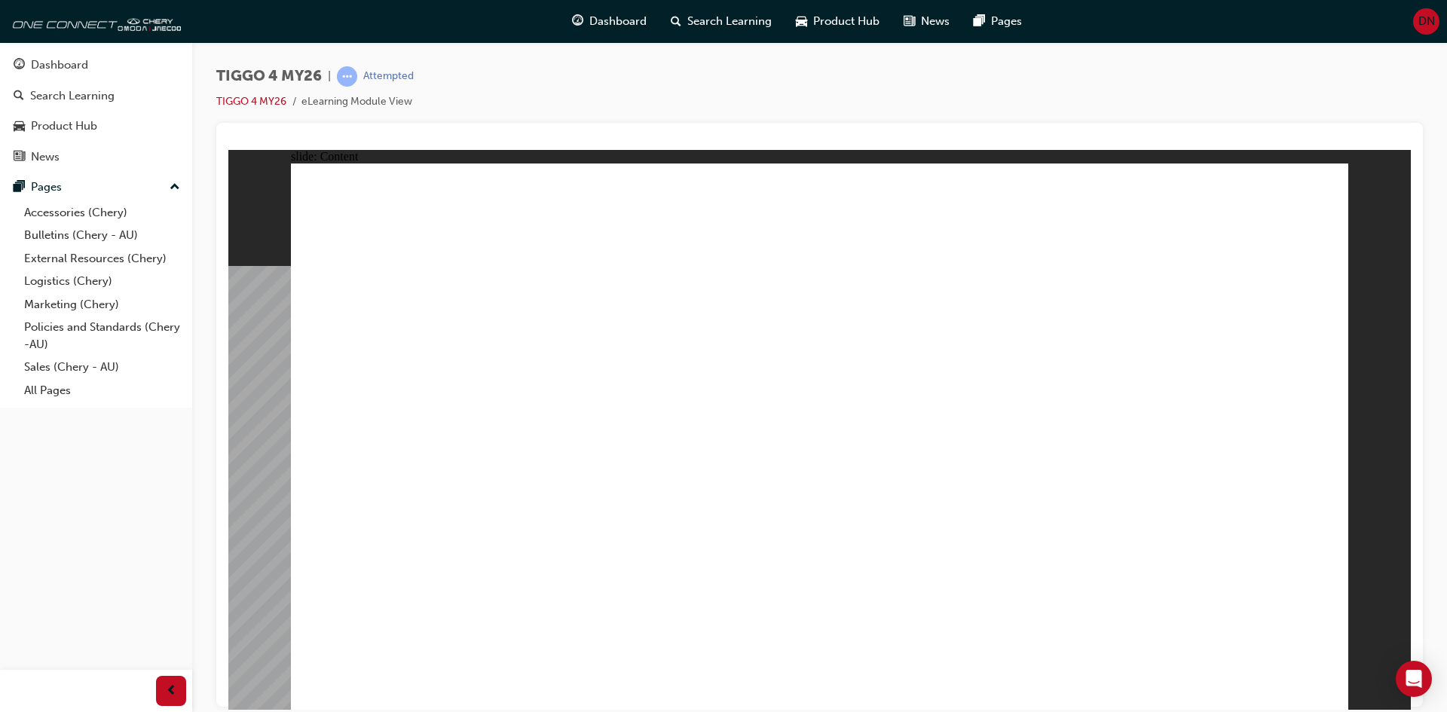
drag, startPoint x: 823, startPoint y: 436, endPoint x: 752, endPoint y: 431, distance: 71.0
drag, startPoint x: 1061, startPoint y: 432, endPoint x: 1153, endPoint y: 446, distance: 93.0
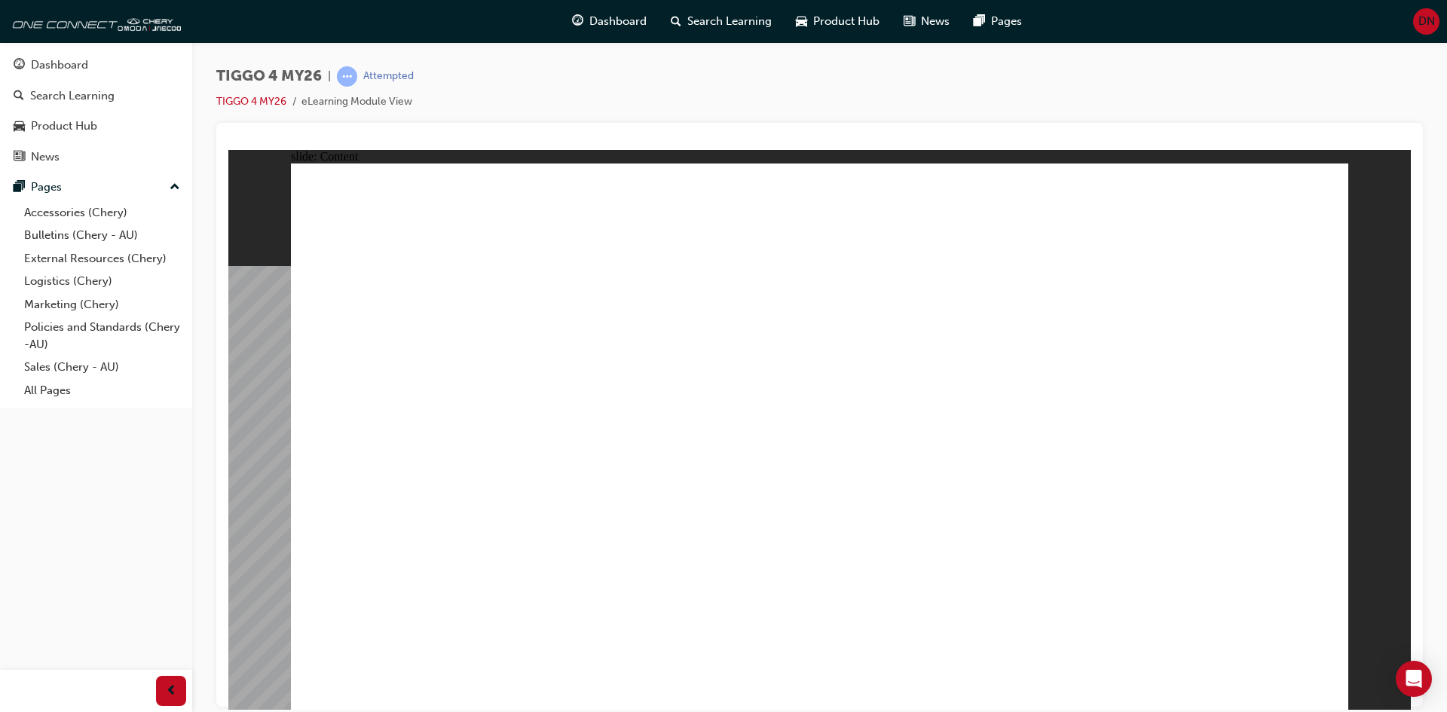
drag, startPoint x: 1088, startPoint y: 460, endPoint x: 1034, endPoint y: 460, distance: 54.3
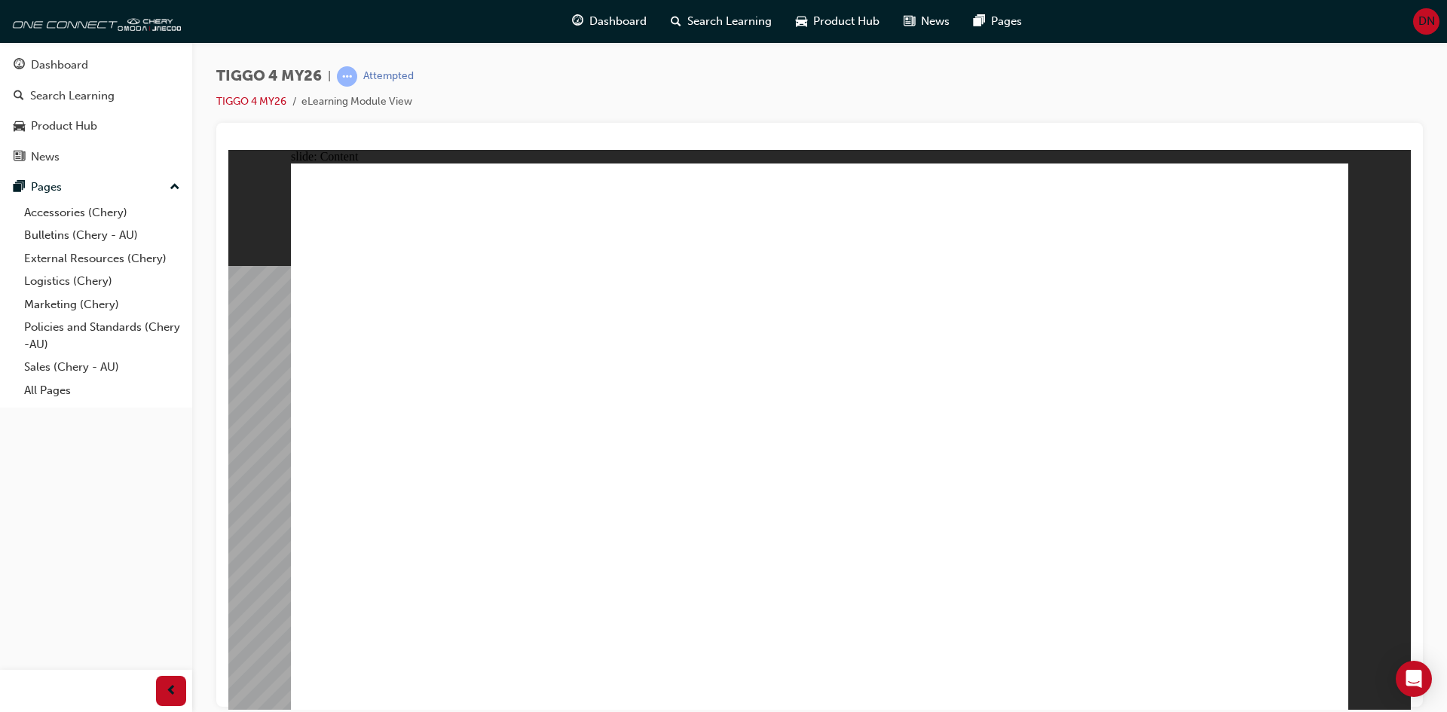
drag, startPoint x: 521, startPoint y: 212, endPoint x: 533, endPoint y: 324, distance: 113.0
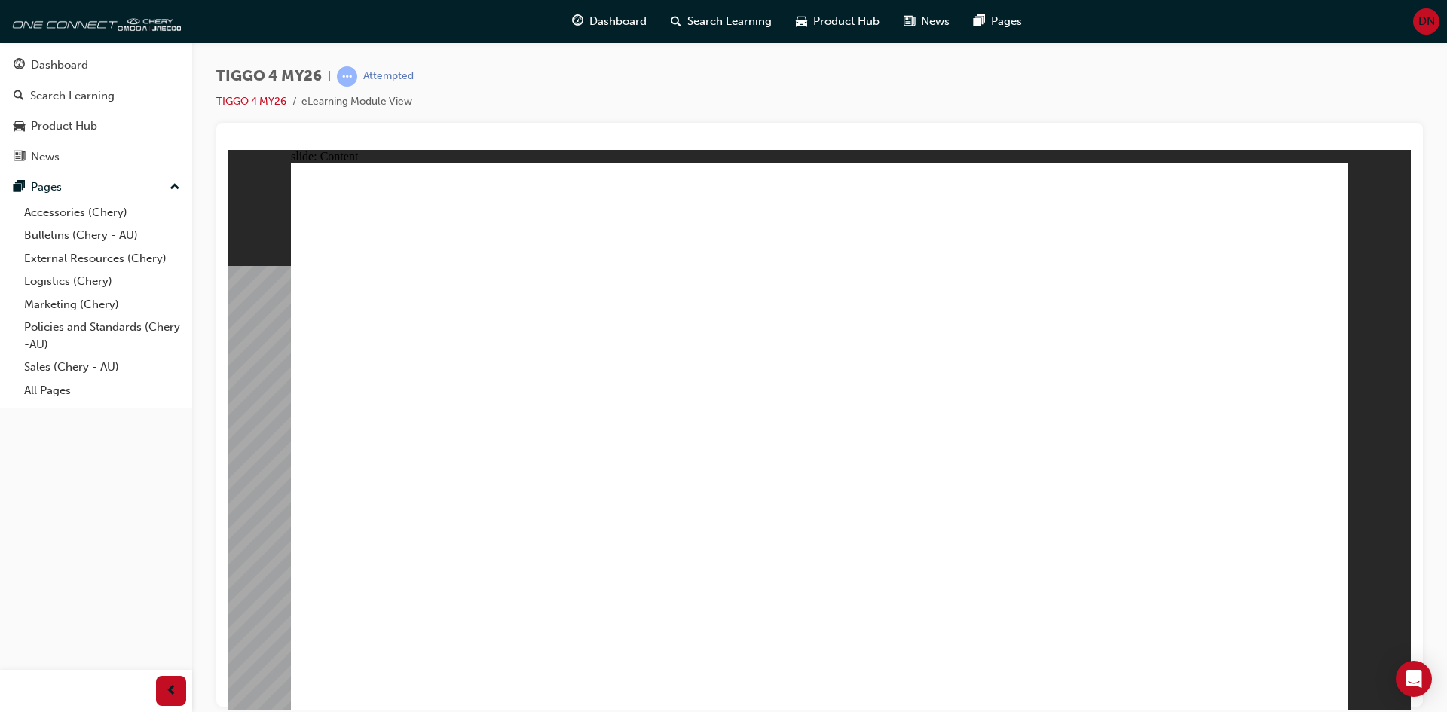
drag, startPoint x: 1328, startPoint y: 686, endPoint x: 1316, endPoint y: 687, distance: 11.3
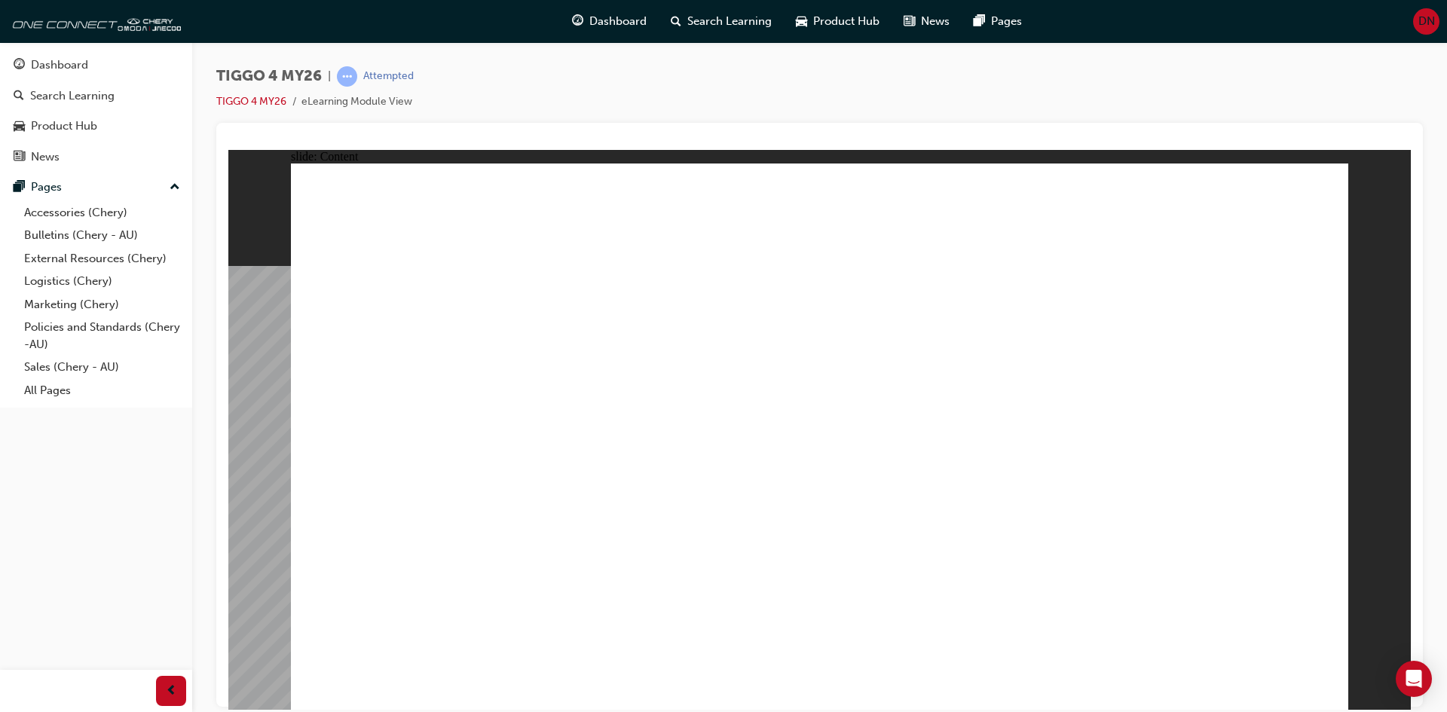
drag, startPoint x: 470, startPoint y: 417, endPoint x: 500, endPoint y: 405, distance: 31.8
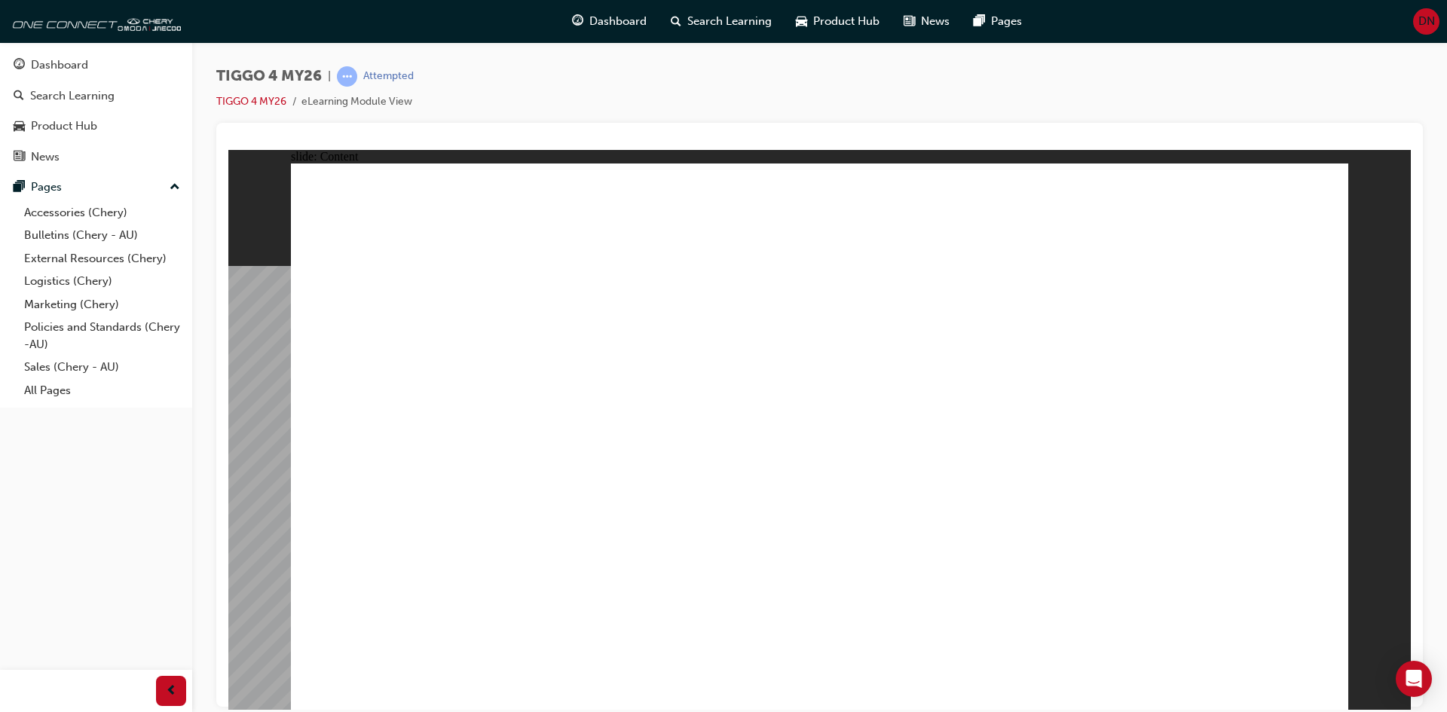
drag, startPoint x: 952, startPoint y: 419, endPoint x: 1079, endPoint y: 407, distance: 127.9
